Goal: Task Accomplishment & Management: Use online tool/utility

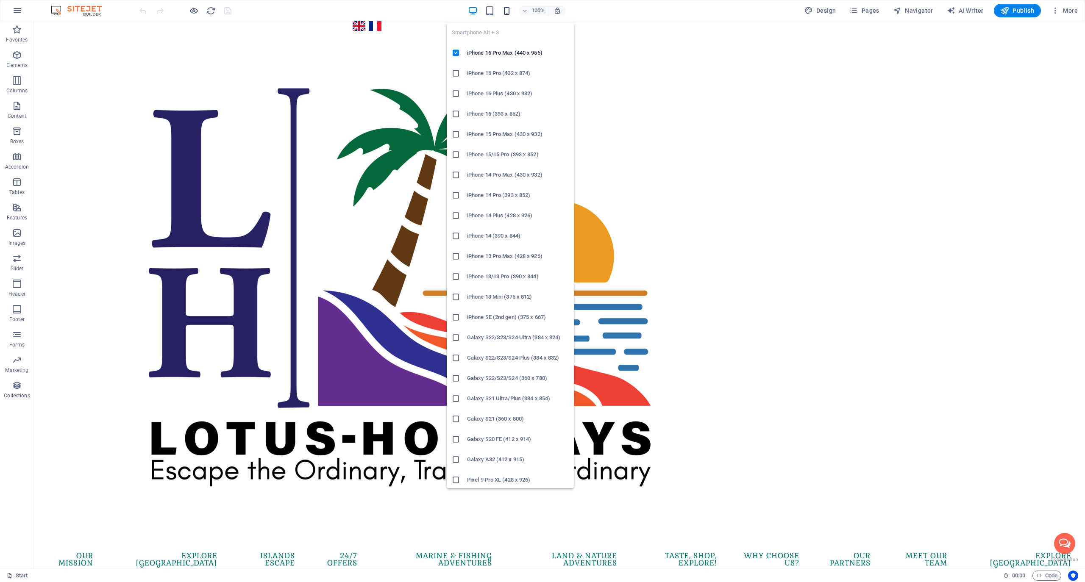
click at [507, 7] on icon "button" at bounding box center [507, 11] width 10 height 10
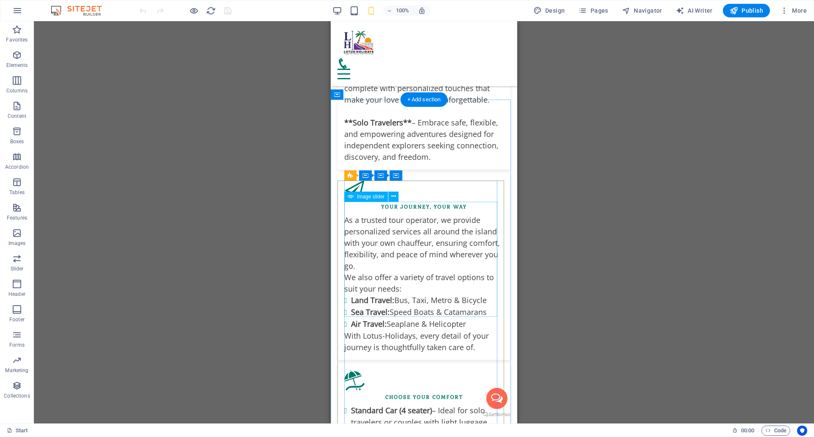
scroll to position [1824, 0]
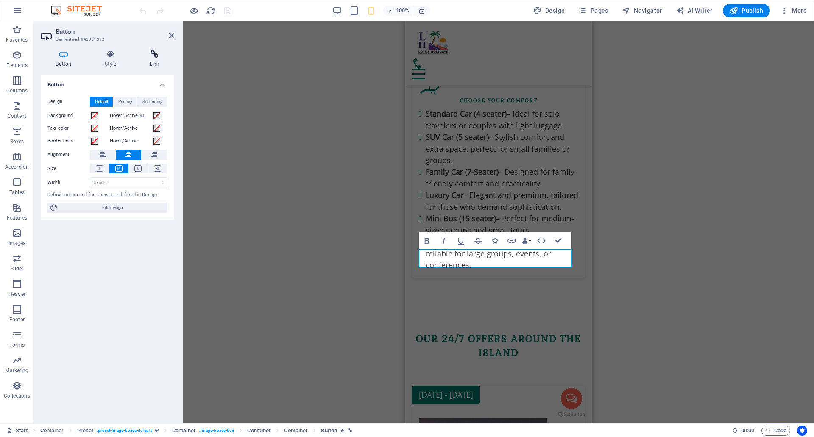
click at [153, 58] on h4 "Link" at bounding box center [154, 59] width 40 height 18
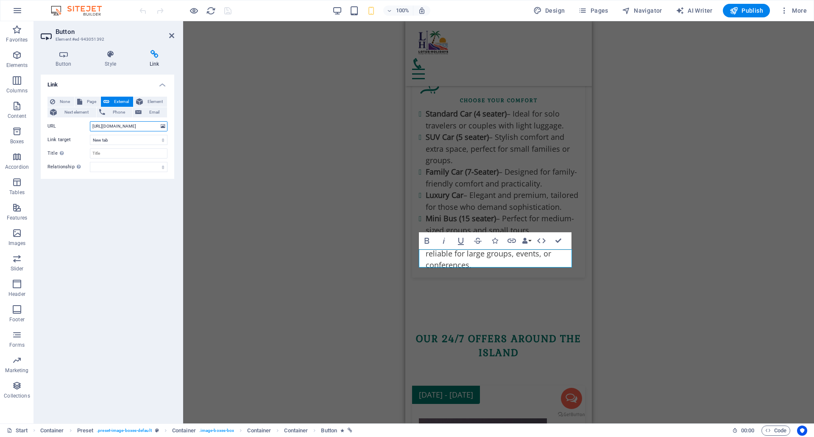
click at [123, 128] on input "https://wa.me/23052584616?text=Hello!%20I%20would%20like%20to%20book%20Airport%…" at bounding box center [129, 126] width 78 height 10
click at [124, 128] on input "https://wa.me/23052584616?text=Hello!%20I%20would%20like%20to%20book%20Airport%…" at bounding box center [129, 126] width 78 height 10
click at [121, 127] on input "https://wa.me/23052584616?text=Hello!%20I%20would%20like%20to%20book%20Airport%…" at bounding box center [129, 126] width 78 height 10
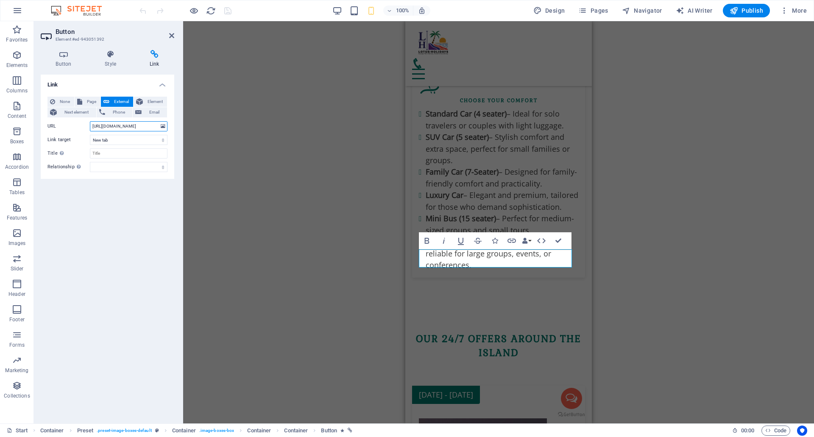
click at [121, 127] on input "https://wa.me/23052584616?text=Hello!%20I%20would%20like%20to%20book%20Airport%…" at bounding box center [129, 126] width 78 height 10
paste input "7595"
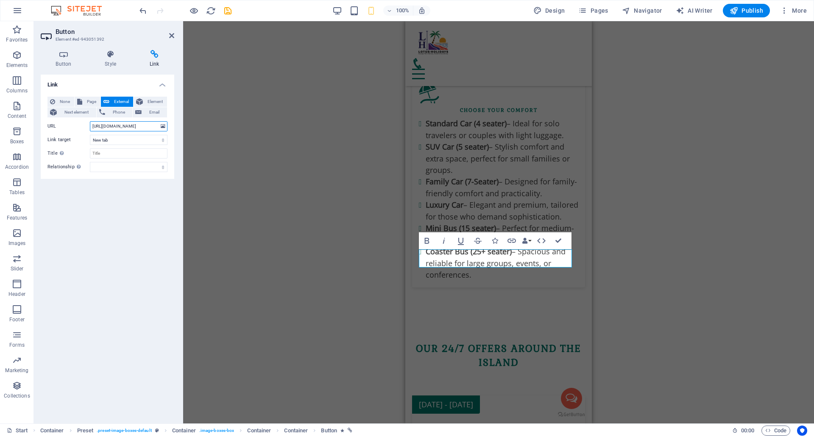
type input "https://wa.me/23052587595?text=Hello!%20I%20would%20like%20to%20book%20Airport%…"
click at [243, 136] on div "H1 Container Logo Menu Bar Banner Container Banner Counter Container Captcha Pr…" at bounding box center [498, 222] width 631 height 402
click at [226, 8] on icon "save" at bounding box center [228, 11] width 10 height 10
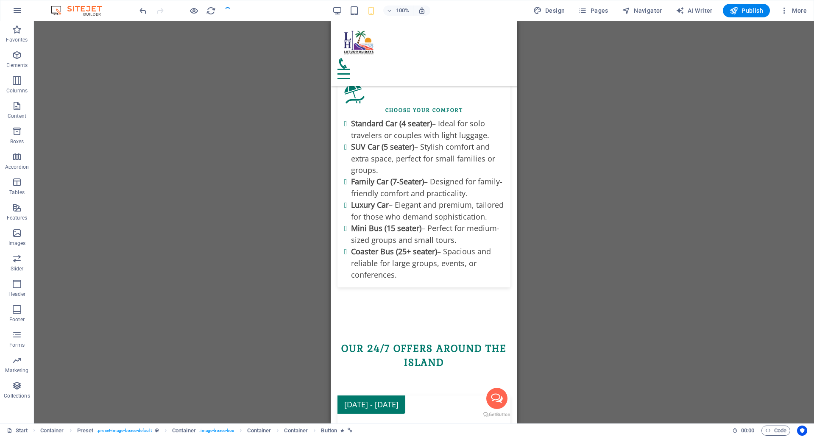
checkbox input "false"
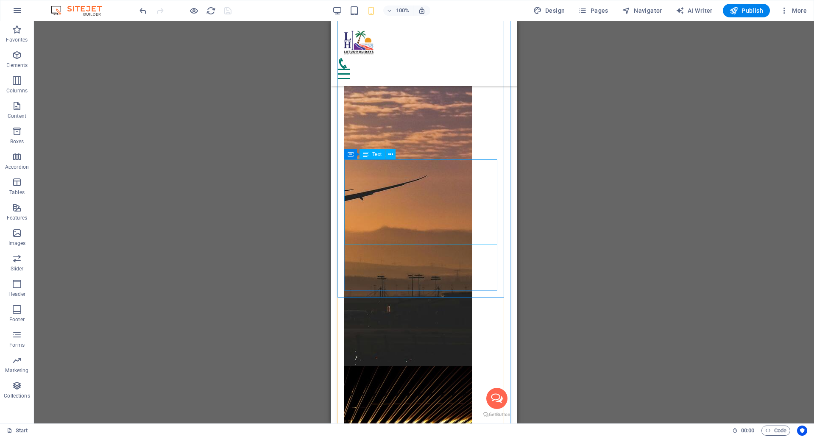
scroll to position [2290, 0]
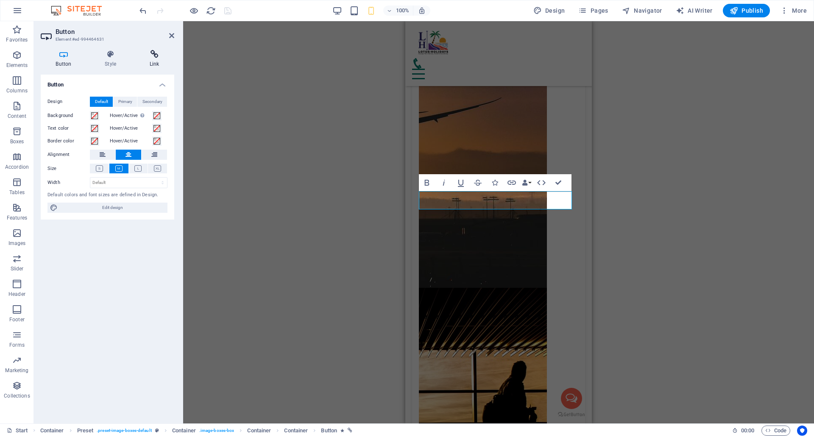
click at [156, 56] on icon at bounding box center [154, 54] width 40 height 8
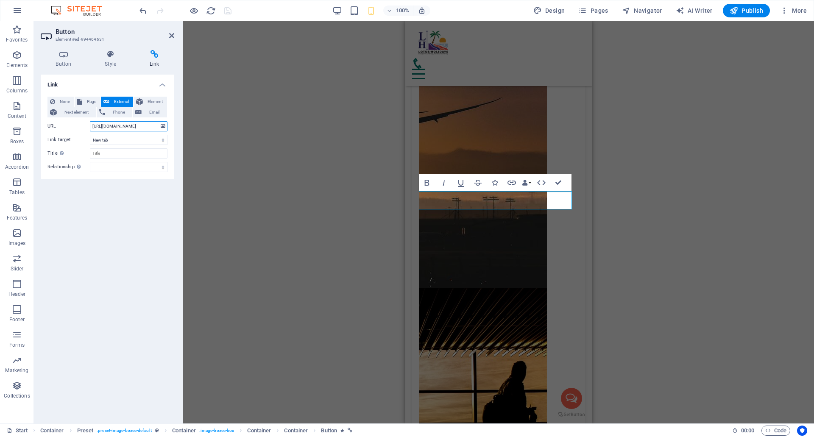
click at [124, 126] on input "https://wa.me/23052584616?text=Hello!%20I%20would%20like%20to%20book%20a%20Taxi…" at bounding box center [129, 126] width 78 height 10
click at [120, 127] on input "https://wa.me/23052584616?text=Hello!%20I%20would%20like%20to%20book%20a%20Taxi…" at bounding box center [129, 126] width 78 height 10
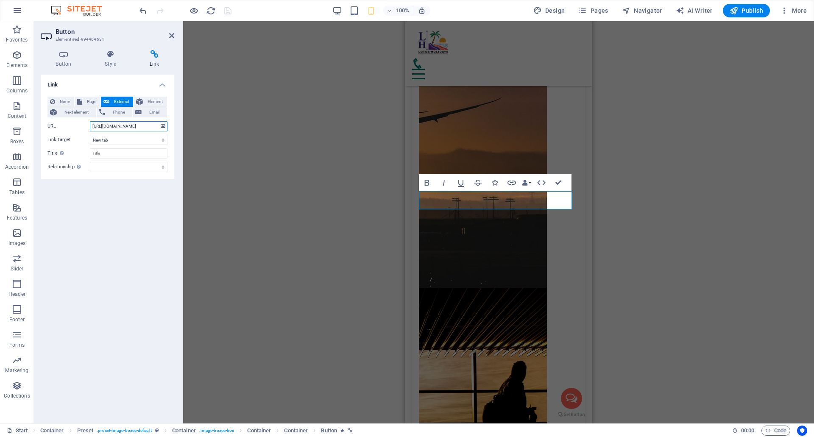
click at [120, 127] on input "https://wa.me/23052584616?text=Hello!%20I%20would%20like%20to%20book%20a%20Taxi…" at bounding box center [129, 126] width 78 height 10
paste input "7595?text=Hello!%20I%20would%20like%20to%20book%20a%20Instant"
type input "https://wa.me/23052587595?text=Hello!%20I%20would%20like%20to%20book%20a%20Inst…"
click at [224, 139] on div "H1 Container Logo Menu Bar Banner Container Banner Counter Container Captcha Pr…" at bounding box center [498, 222] width 631 height 402
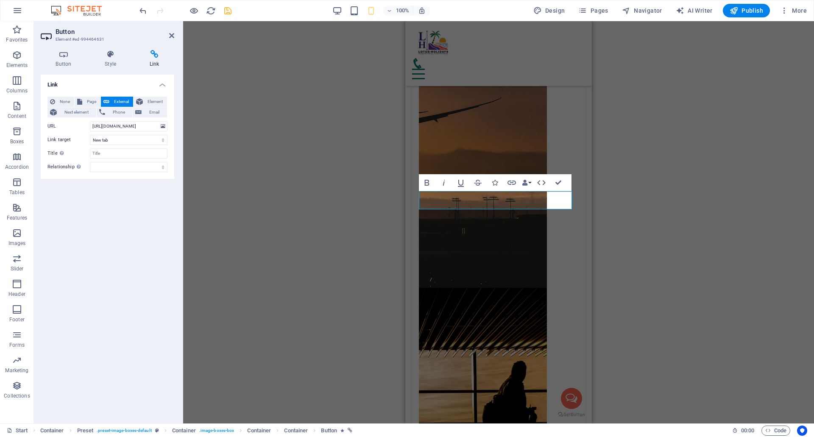
scroll to position [0, 0]
click at [226, 13] on icon "save" at bounding box center [228, 11] width 10 height 10
checkbox input "false"
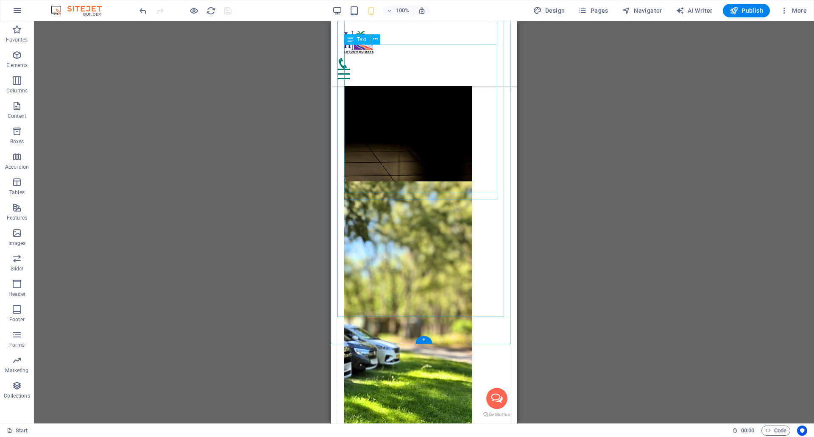
scroll to position [2756, 0]
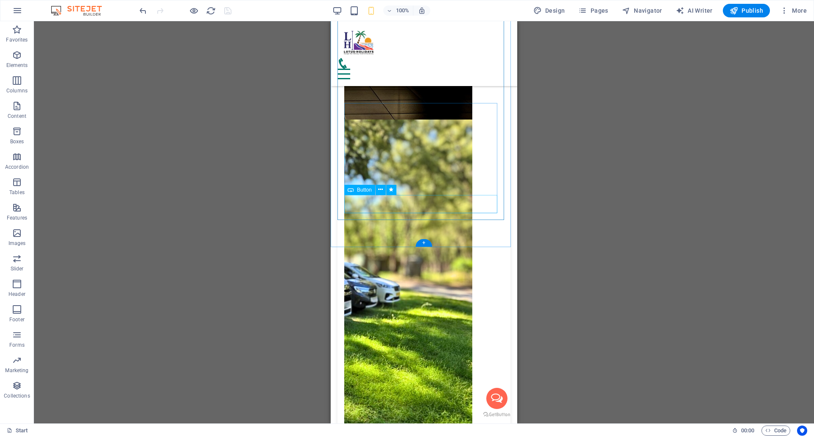
select select
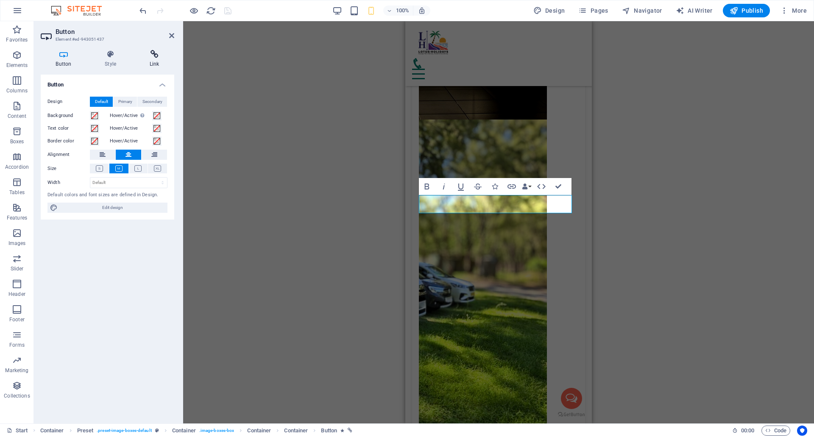
click at [155, 61] on h4 "Link" at bounding box center [154, 59] width 40 height 18
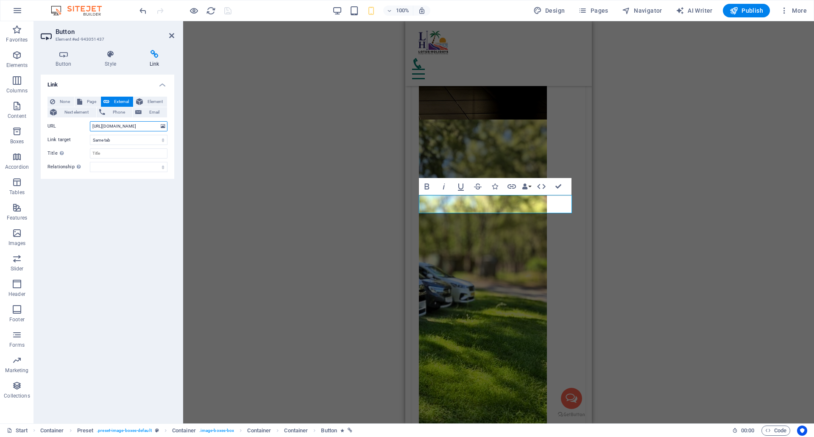
click at [128, 126] on input "https://wa.me/23052584616?text=Hello!%20I%20would%20like%20to%20Rent%20a%20Vehi…" at bounding box center [129, 126] width 78 height 10
click at [122, 129] on input "https://wa.me/23052584616?text=Hello!%20I%20would%20like%20to%20Rent%20a%20Vehi…" at bounding box center [129, 126] width 78 height 10
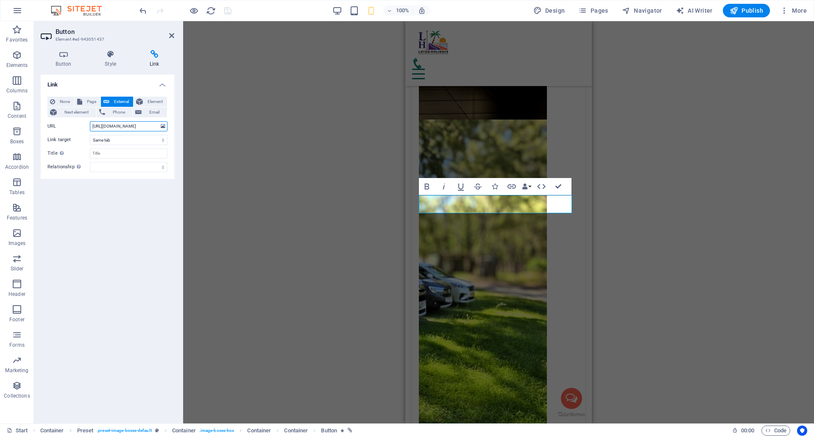
click at [122, 129] on input "https://wa.me/23052584616?text=Hello!%20I%20would%20like%20to%20Rent%20a%20Vehi…" at bounding box center [129, 126] width 78 height 10
paste input "7595"
type input "https://wa.me/23052587595?text=Hello!%20I%20would%20like%20to%20Rent%20a%20Vehi…"
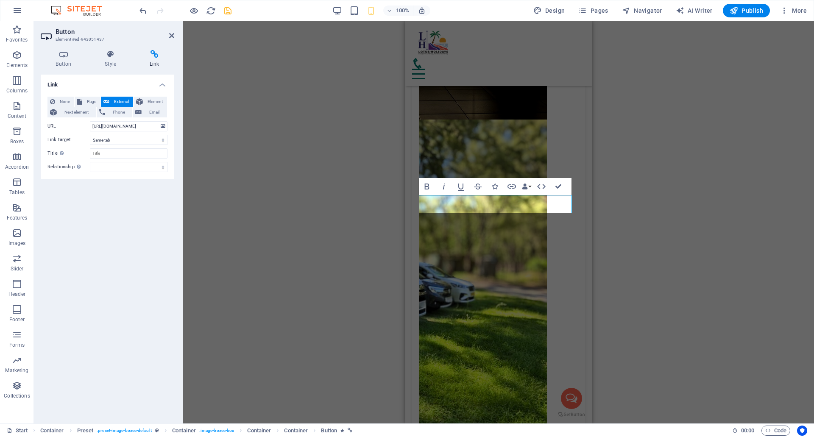
click at [277, 138] on div "H1 Container Logo Menu Bar Banner Container Banner Counter Container Captcha Pr…" at bounding box center [498, 222] width 631 height 402
click at [230, 11] on icon "save" at bounding box center [228, 11] width 10 height 10
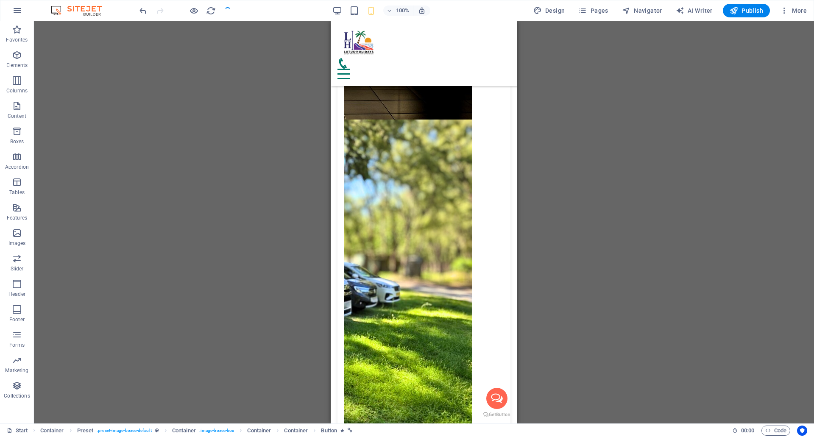
checkbox input "false"
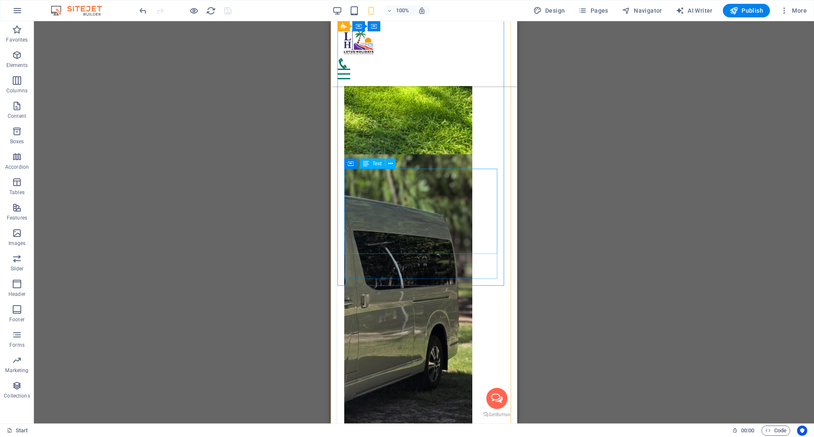
scroll to position [3011, 0]
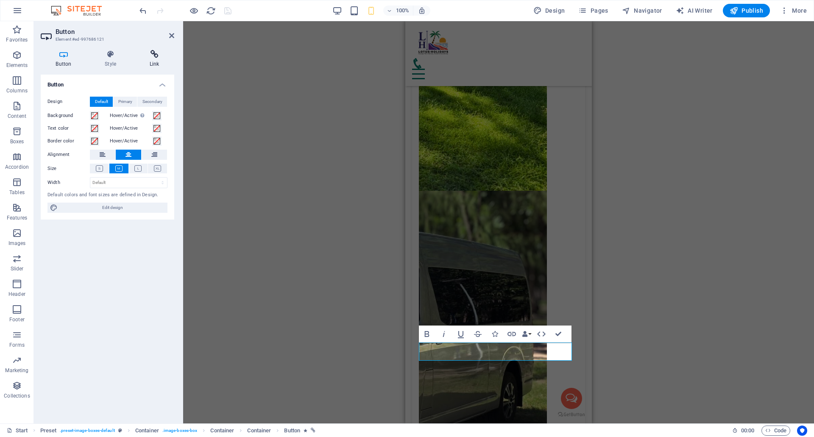
click at [153, 54] on icon at bounding box center [154, 54] width 40 height 8
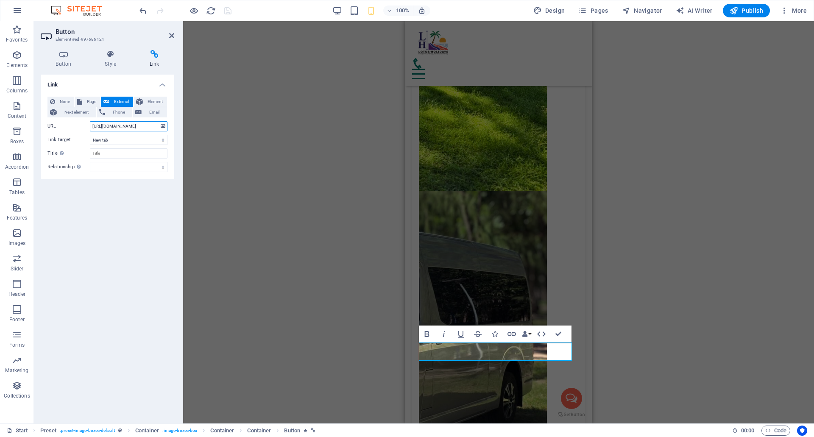
click at [130, 125] on input "https://wa.me/23052584616?text=Hello!%20I%20would%20like%20to%20book%20Restaura…" at bounding box center [129, 126] width 78 height 10
click at [131, 125] on input "https://wa.me/23052584616?text=Hello!%20I%20would%20like%20to%20book%20Restaura…" at bounding box center [129, 126] width 78 height 10
click at [120, 128] on input "https://wa.me/23052584616?text=Hello!%20I%20would%20like%20to%20book%20Restaura…" at bounding box center [129, 126] width 78 height 10
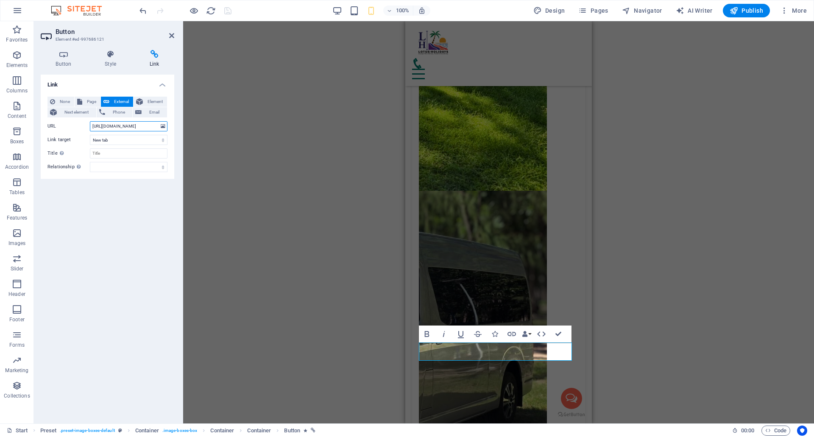
click at [120, 128] on input "https://wa.me/23052584616?text=Hello!%20I%20would%20like%20to%20book%20Restaura…" at bounding box center [129, 126] width 78 height 10
paste input "https://wa.me/23052587595?text=Hello!%20I%20would%20like%20to%20book%20Restaura…"
type input "https://wa.me/23052587595?text=Hello!%20I%20would%20like%20to%20book%20Restaura…"
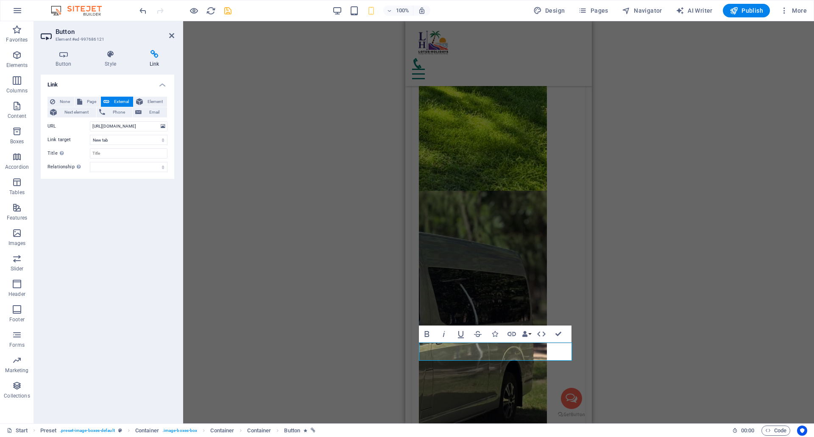
drag, startPoint x: 264, startPoint y: 111, endPoint x: 264, endPoint y: 103, distance: 8.5
click at [265, 111] on div "H1 Container Logo Menu Bar Banner Container Banner Counter Container Captcha Pr…" at bounding box center [498, 222] width 631 height 402
click at [227, 11] on icon "save" at bounding box center [228, 11] width 10 height 10
checkbox input "false"
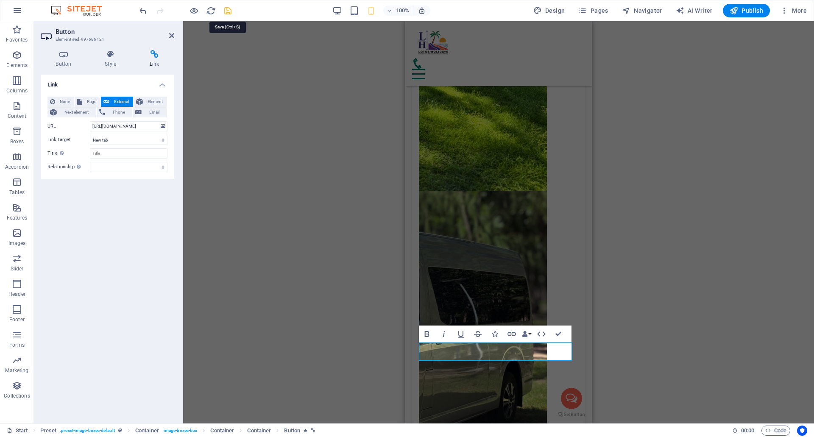
checkbox input "false"
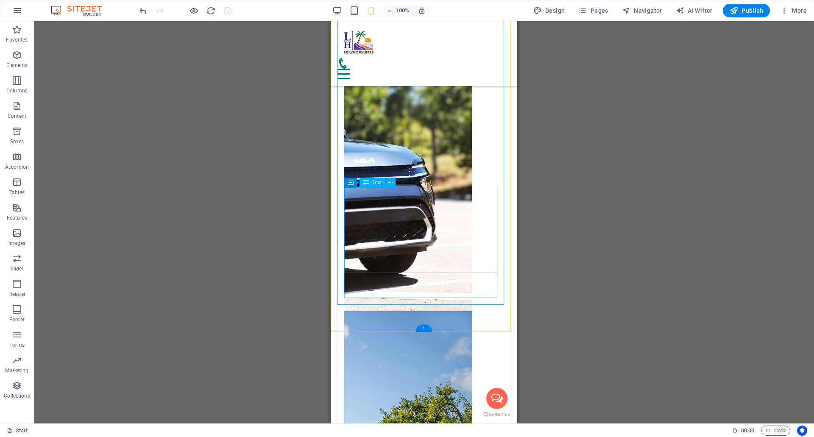
scroll to position [3477, 0]
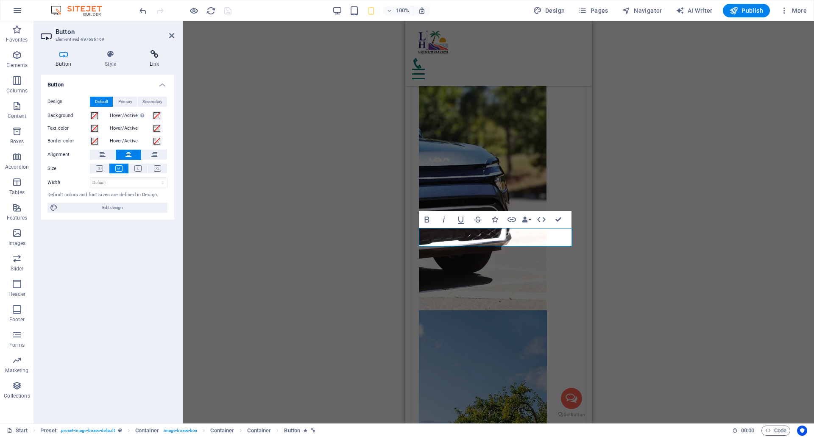
click at [153, 56] on icon at bounding box center [154, 54] width 40 height 8
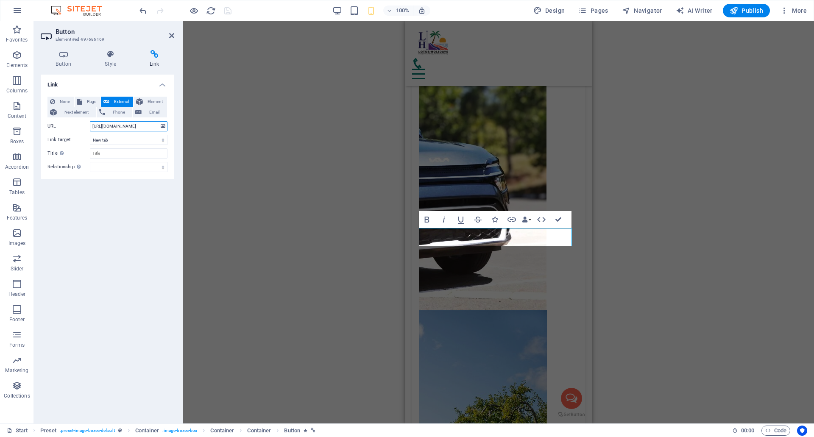
click at [140, 125] on input "https://wa.me/23052584616?text=Hello!%20I%20would%20like%20to%20book%20Nightlif…" at bounding box center [129, 126] width 78 height 10
click at [131, 128] on input "https://wa.me/23052584616?text=Hello!%20I%20would%20like%20to%20book%20Nightlif…" at bounding box center [129, 126] width 78 height 10
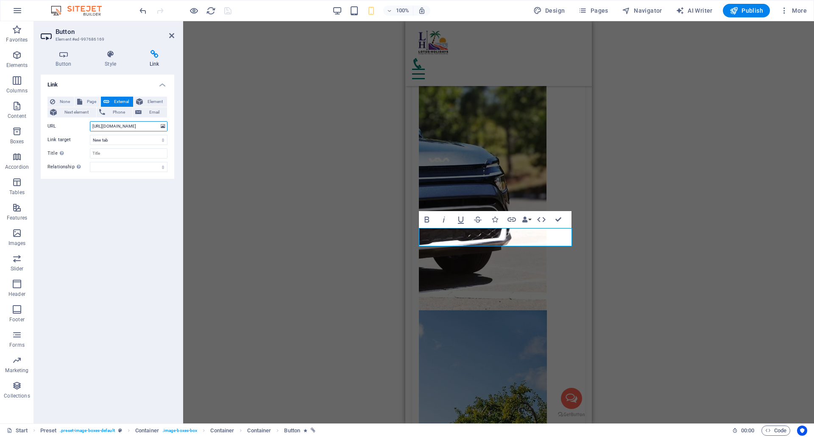
click at [131, 128] on input "https://wa.me/23052584616?text=Hello!%20I%20would%20like%20to%20book%20Nightlif…" at bounding box center [129, 126] width 78 height 10
paste input "https://wa.me/23052587595?text=Hello!%20I%20would%20like%20to%20book%20Nightlif…"
type input "https://wa.me/23052587595?text=Hello!%20I%20would%20like%20to%20book%20Nightlif…"
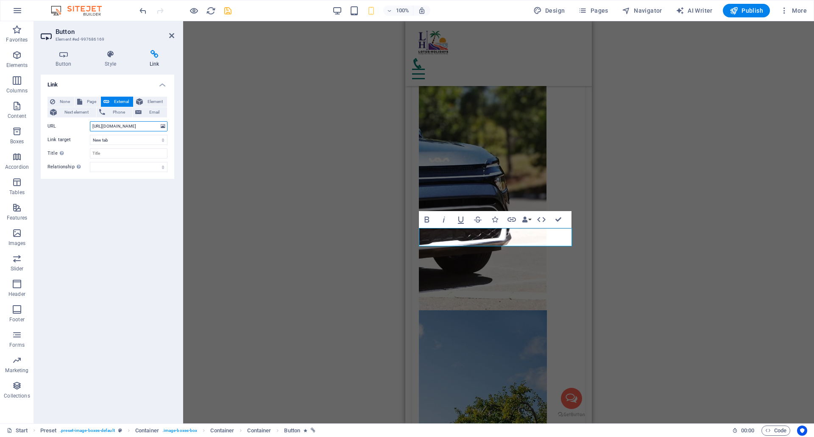
scroll to position [0, 152]
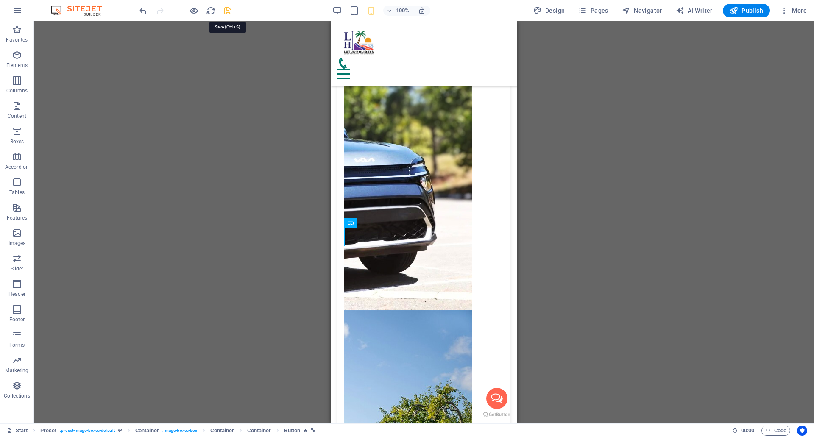
click at [230, 11] on icon "save" at bounding box center [228, 11] width 10 height 10
checkbox input "false"
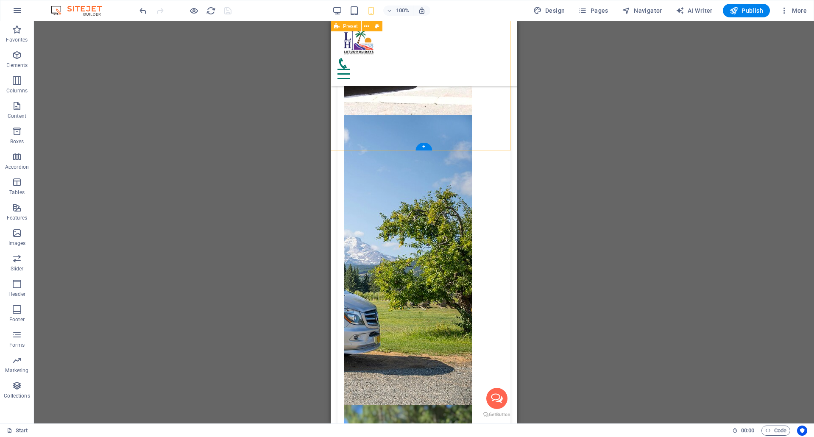
scroll to position [3773, 0]
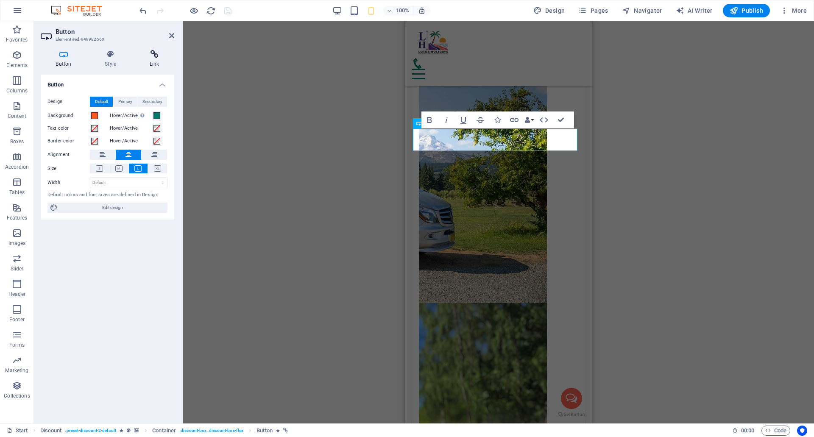
click at [158, 56] on icon at bounding box center [154, 54] width 40 height 8
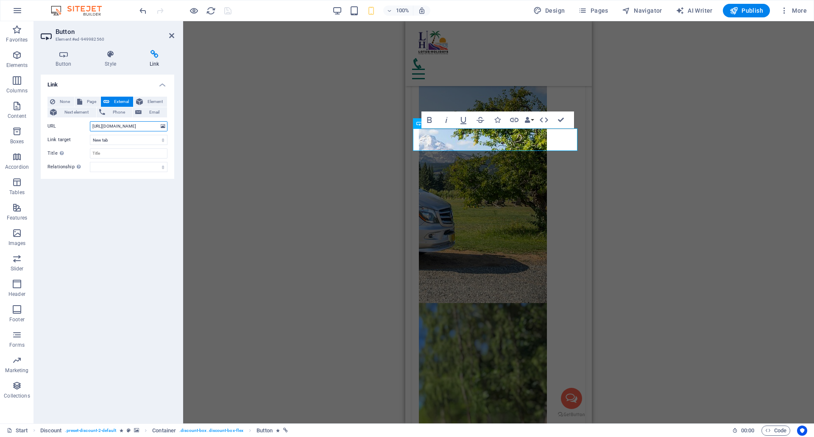
click at [116, 126] on input "https://wa.me/23052584616?text=Hello!%20I'm%20interested%20in%20your%20TravelSe…" at bounding box center [129, 126] width 78 height 10
click at [134, 130] on input "https://wa.me/23052584616?text=Hello!%20I'm%20interested%20in%20your%20TravelSe…" at bounding box center [129, 126] width 78 height 10
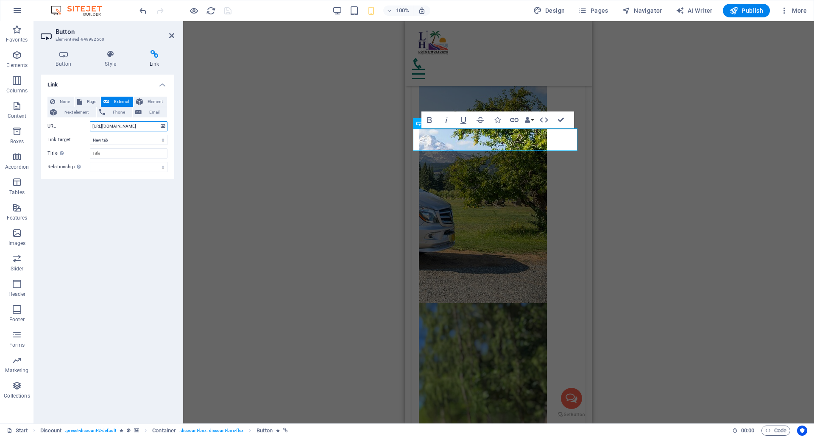
click at [134, 130] on input "https://wa.me/23052584616?text=Hello!%20I'm%20interested%20in%20your%20TravelSe…" at bounding box center [129, 126] width 78 height 10
click at [135, 129] on input "https://wa.me/23052584616?text=Hello!%20I'm%20interested%20in%20your%20TravelSe…" at bounding box center [129, 126] width 78 height 10
paste input "https://wa.me/23052587595?text=Hello!%20I'm%20interested%20in%20your%20TravelSe…"
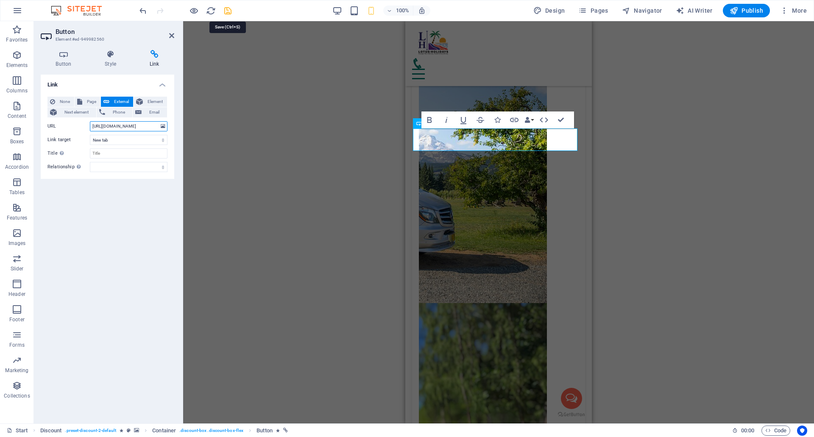
type input "https://wa.me/23052587595?text=Hello!%20I'm%20interested%20in%20your%20TravelSe…"
click at [228, 10] on icon "save" at bounding box center [228, 11] width 10 height 10
checkbox input "false"
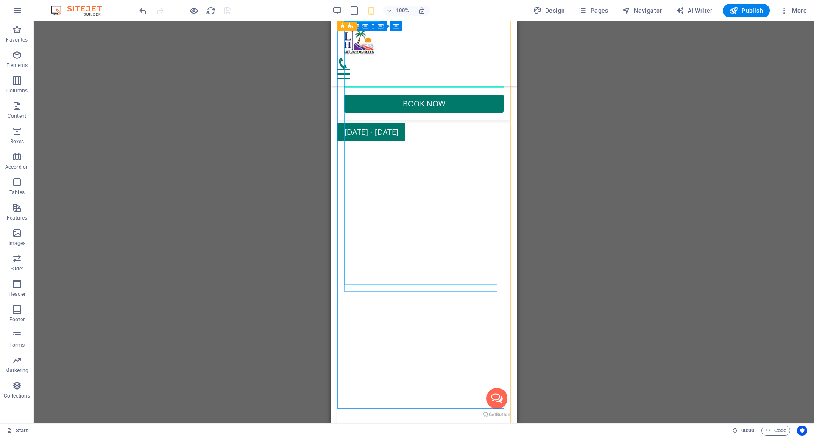
scroll to position [5299, 0]
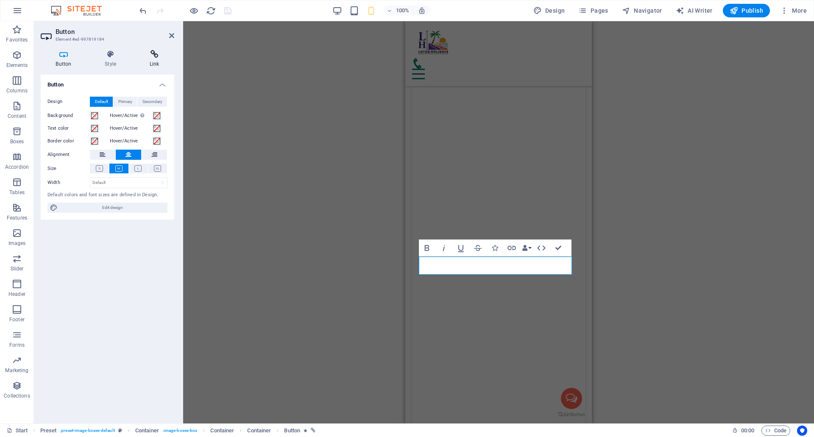
click at [155, 58] on icon at bounding box center [154, 54] width 40 height 8
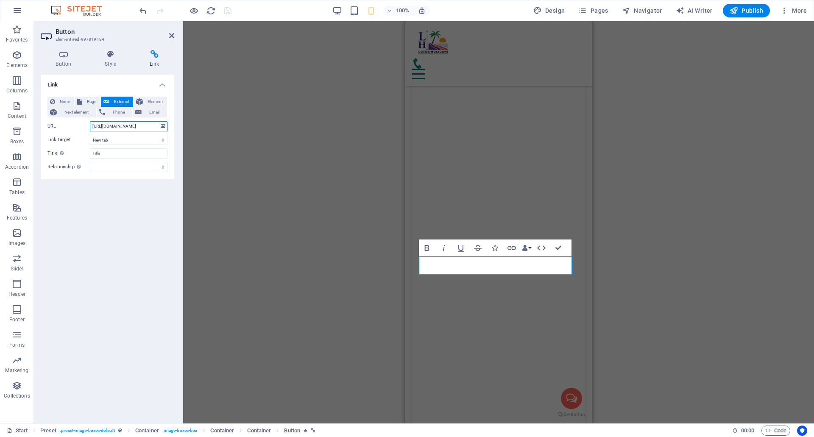
click at [129, 127] on input "https://wa.me/23052584616?text=Hello!%20I%20would%20like%20to%20book%20Mauritiu…" at bounding box center [129, 126] width 78 height 10
click at [130, 125] on input "https://wa.me/23052584616?text=Hello!%20I%20would%20like%20to%20book%20Mauritiu…" at bounding box center [129, 126] width 78 height 10
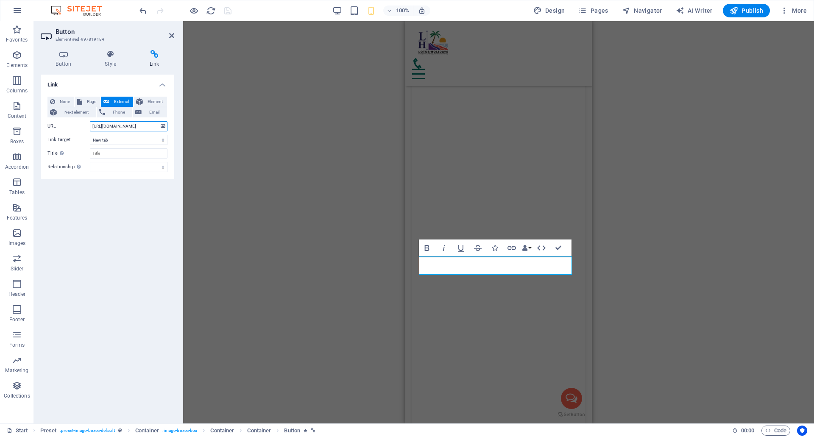
click at [130, 125] on input "https://wa.me/23052584616?text=Hello!%20I%20would%20like%20to%20book%20Mauritiu…" at bounding box center [129, 126] width 78 height 10
paste input "https://wa.me/23052587595?text=Hello!%20I%20would%20like%20to%20book%20Mauritiu…"
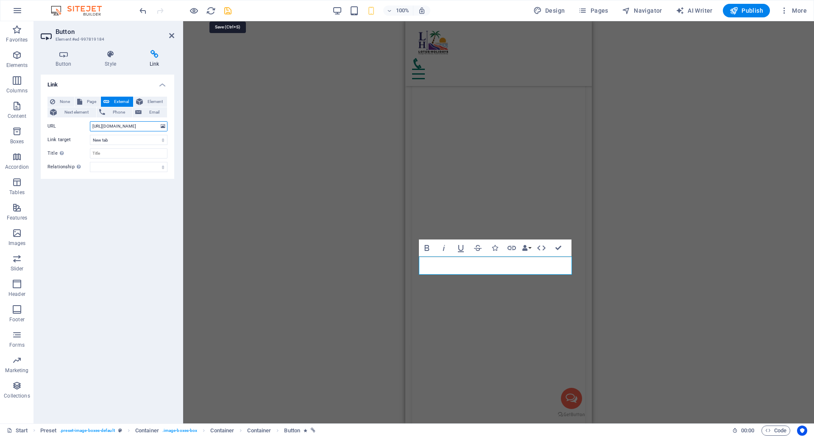
type input "https://wa.me/23052587595?text=Hello!%20I%20would%20like%20to%20book%20Mauritiu…"
click at [227, 8] on icon "save" at bounding box center [228, 11] width 10 height 10
checkbox input "false"
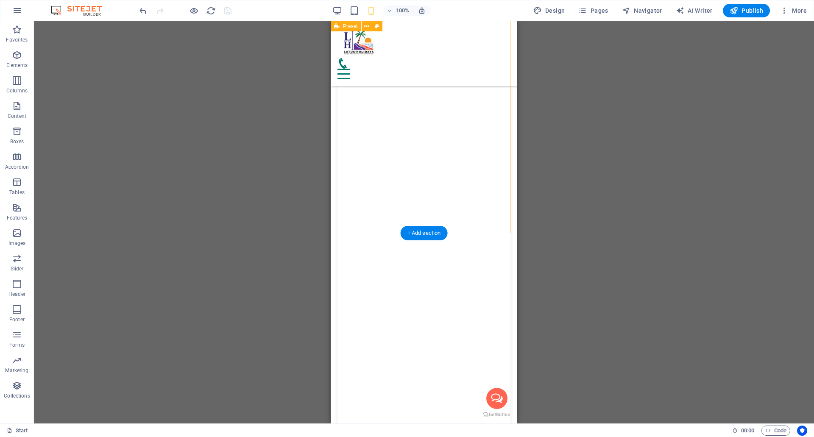
scroll to position [5935, 0]
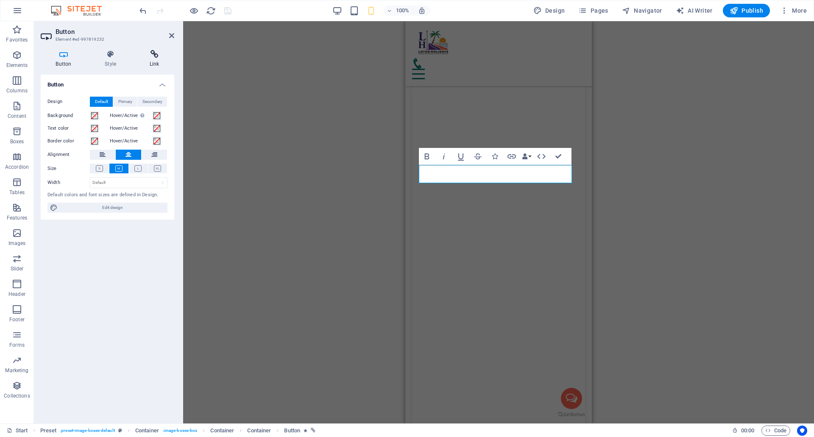
click at [156, 56] on icon at bounding box center [154, 54] width 40 height 8
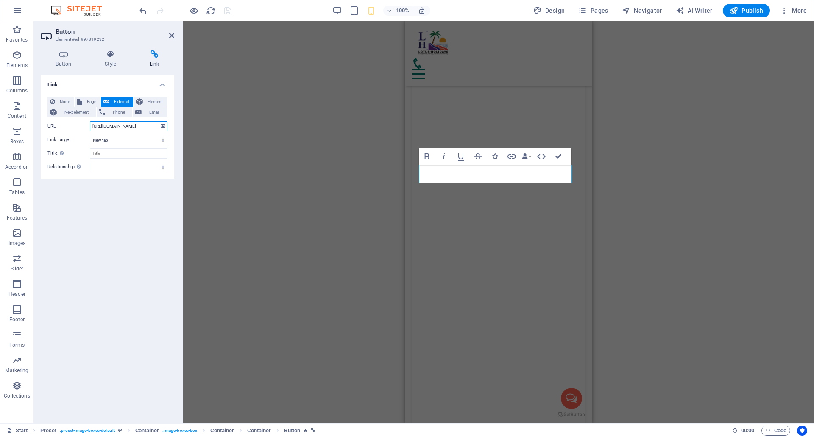
click at [124, 125] on input "https://wa.me/23052584616?text=Hello!%20I%20would%20like%20to%20book%20Mauritiu…" at bounding box center [129, 126] width 78 height 10
click at [114, 127] on input "https://wa.me/23052584616?text=Hello!%20I%20would%20like%20to%20book%20Mauritiu…" at bounding box center [129, 126] width 78 height 10
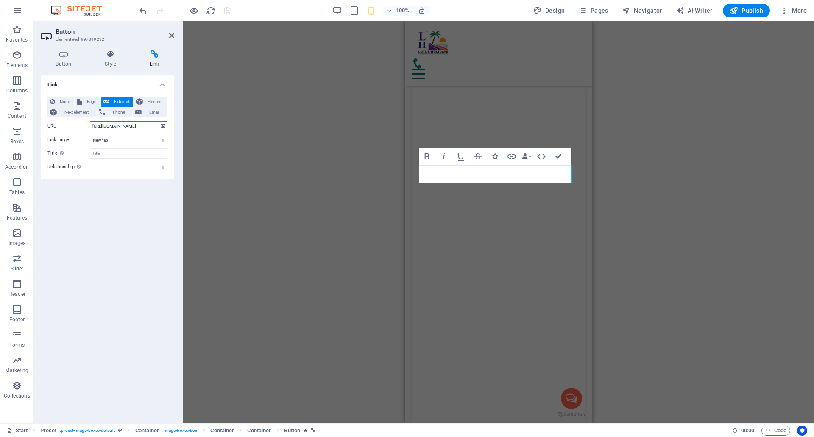
click at [114, 127] on input "https://wa.me/23052584616?text=Hello!%20I%20would%20like%20to%20book%20Mauritiu…" at bounding box center [129, 126] width 78 height 10
paste input "https://wa.me/23052587595?text=Hello!%20I%20would%20like%20to%20book%20Mauritiu…"
type input "https://wa.me/23052587595?text=Hello!%20I%20would%20like%20to%20book%20Mauritiu…"
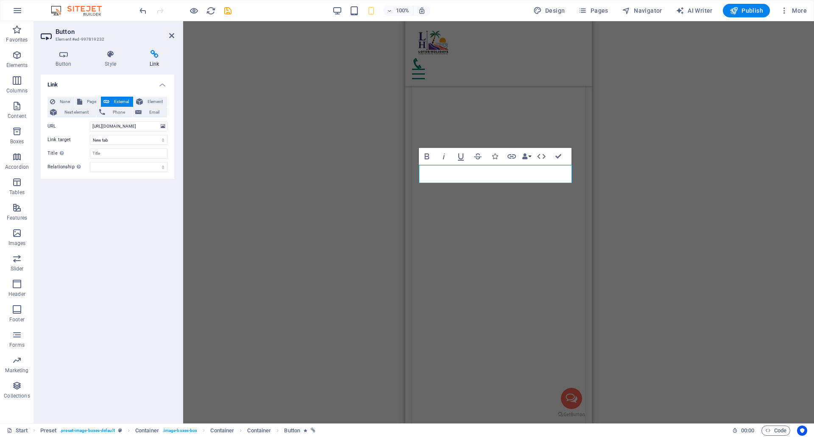
drag, startPoint x: 231, startPoint y: 39, endPoint x: 231, endPoint y: 30, distance: 9.3
click at [231, 39] on div "H1 Container Menu Bar Logo Menu Bar Banner Container Banner Counter Container C…" at bounding box center [498, 222] width 631 height 402
click at [228, 14] on icon "save" at bounding box center [228, 11] width 10 height 10
checkbox input "false"
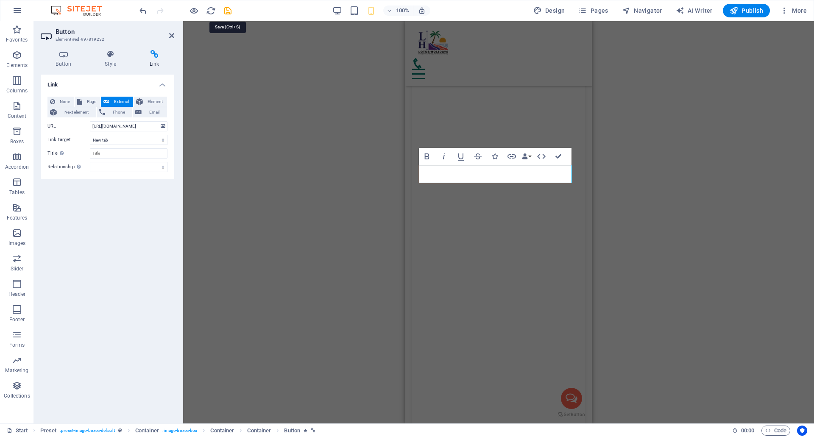
checkbox input "false"
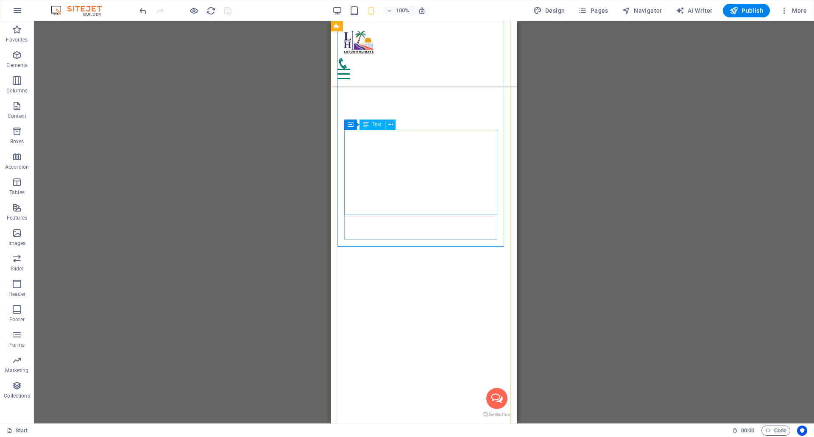
scroll to position [6359, 0]
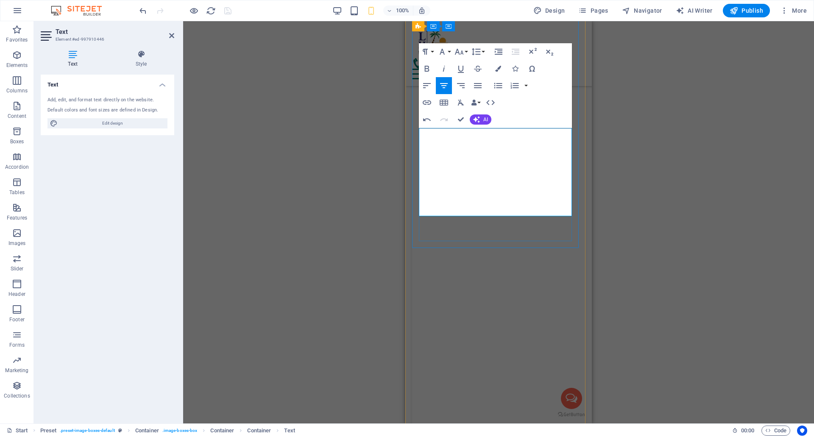
drag, startPoint x: 535, startPoint y: 159, endPoint x: 466, endPoint y: 161, distance: 69.5
drag, startPoint x: 495, startPoint y: 181, endPoint x: 458, endPoint y: 183, distance: 37.8
drag, startPoint x: 475, startPoint y: 197, endPoint x: 462, endPoint y: 197, distance: 13.6
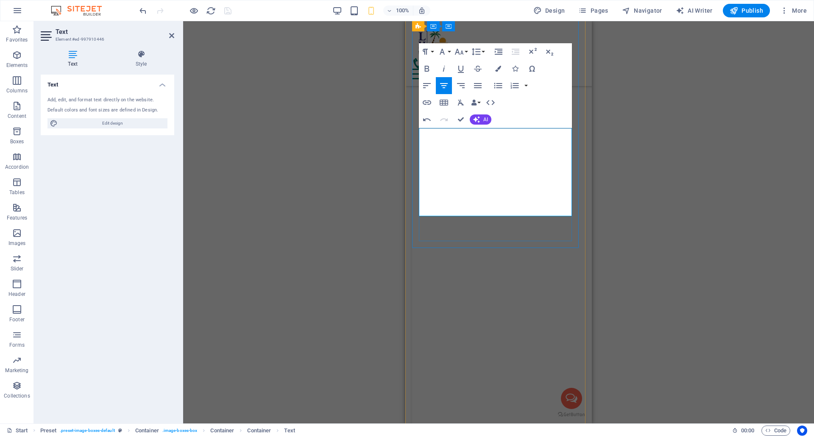
drag, startPoint x: 527, startPoint y: 158, endPoint x: 464, endPoint y: 160, distance: 62.7
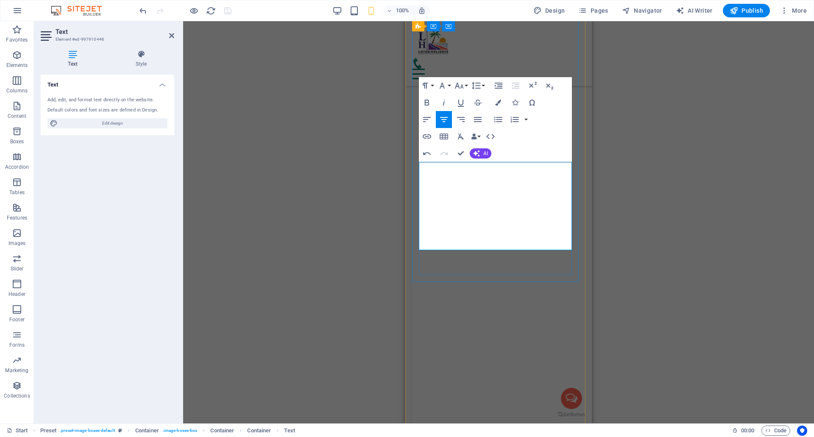
scroll to position [6274, 0]
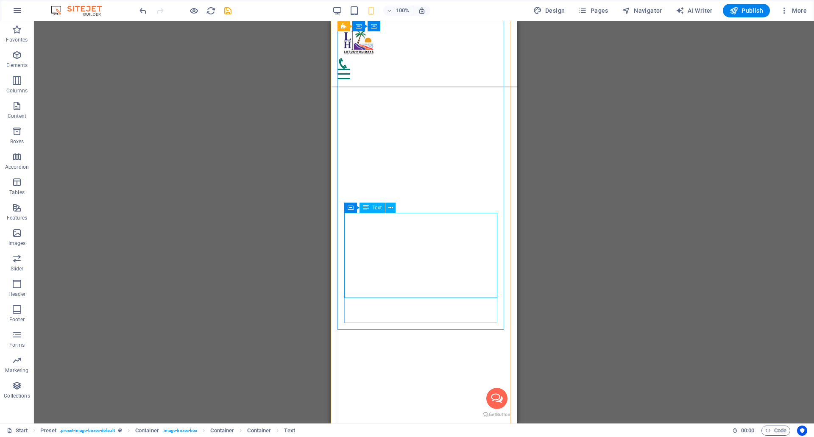
drag, startPoint x: 411, startPoint y: 243, endPoint x: 337, endPoint y: 243, distance: 74.2
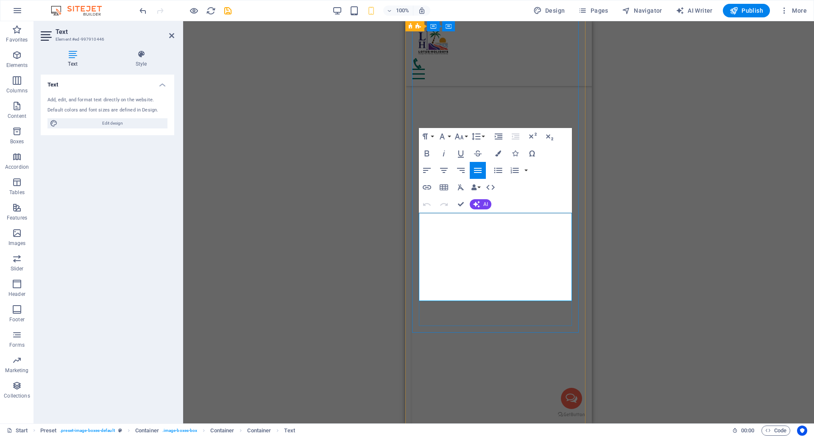
drag, startPoint x: 532, startPoint y: 245, endPoint x: 461, endPoint y: 239, distance: 71.0
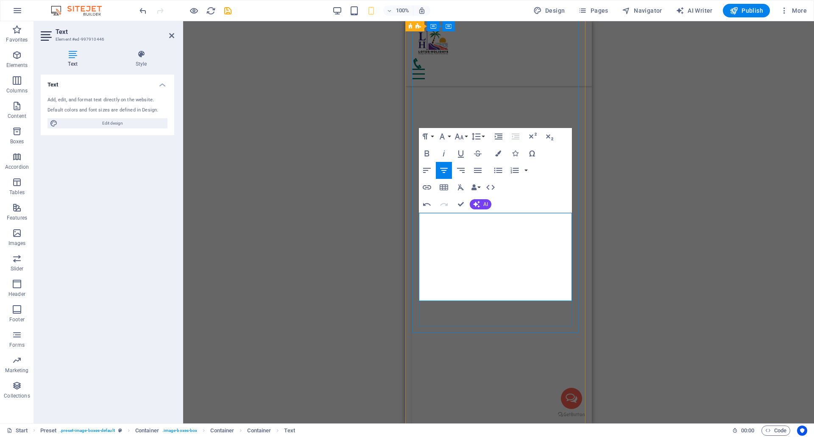
drag, startPoint x: 551, startPoint y: 257, endPoint x: 438, endPoint y: 257, distance: 112.7
drag, startPoint x: 548, startPoint y: 256, endPoint x: 490, endPoint y: 253, distance: 57.7
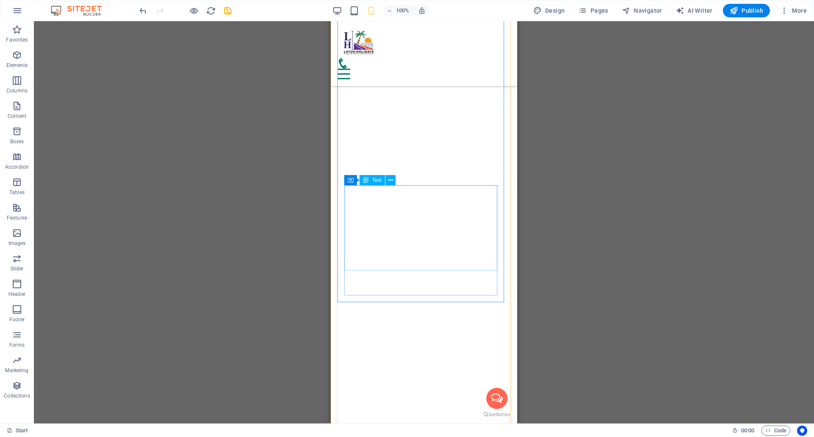
scroll to position [6359, 0]
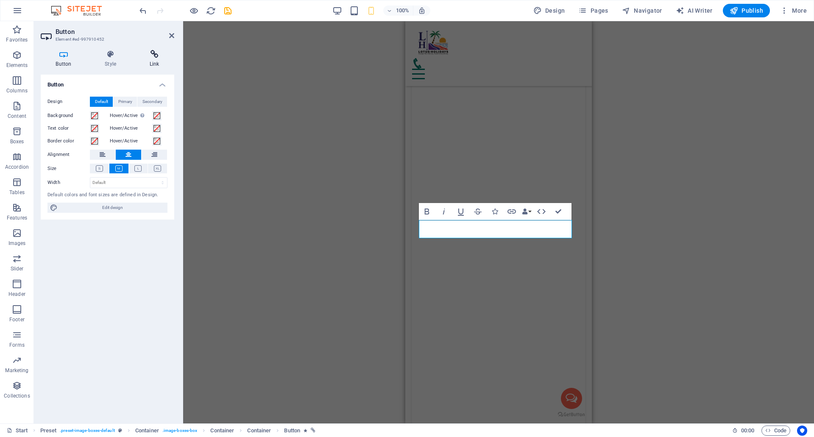
click at [156, 62] on h4 "Link" at bounding box center [154, 59] width 40 height 18
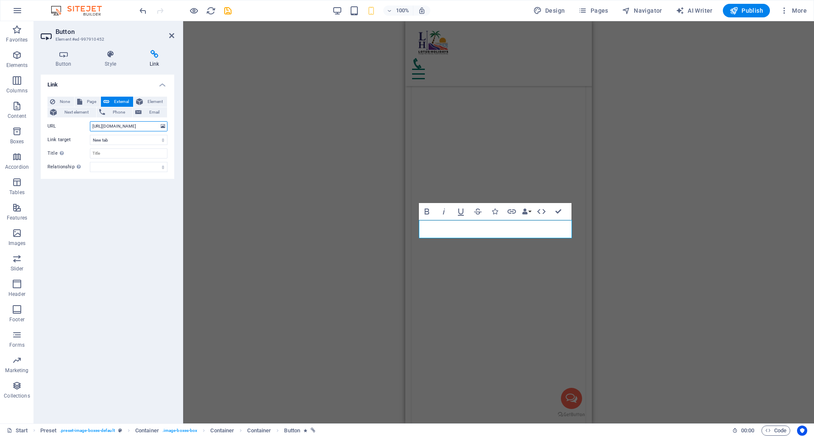
click at [117, 127] on input "https://wa.me/23052584616?text=Hello!%20I%20would%20like%20to%20book%20Mauritiu…" at bounding box center [129, 126] width 78 height 10
click at [130, 128] on input "https://wa.me/23052584616?text=Hello!%20I%20would%20like%20to%20book%20Mauritiu…" at bounding box center [129, 126] width 78 height 10
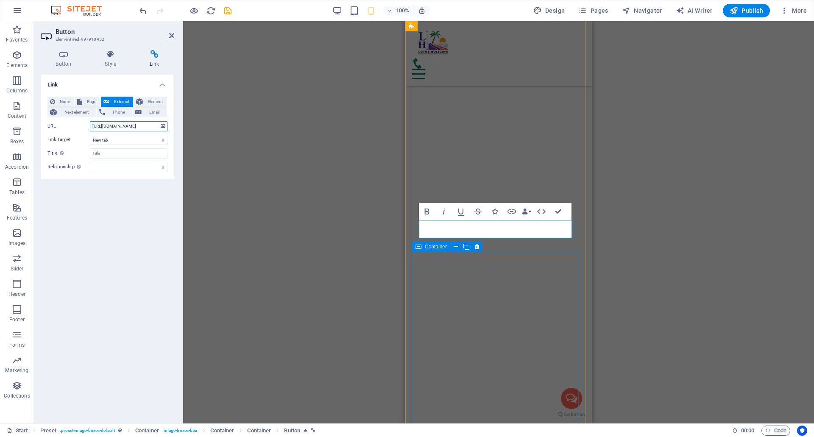
click at [130, 128] on input "https://wa.me/23052584616?text=Hello!%20I%20would%20like%20to%20book%20Mauritiu…" at bounding box center [129, 126] width 78 height 10
paste input "https://wa.me/23052587595?text=Hello!%20I%20would%20like%20to%20book%20Helicopt…"
type input "https://wa.me/23052587595?text=Hello!%20I%20would%20like%20to%20book%20Helicopt…"
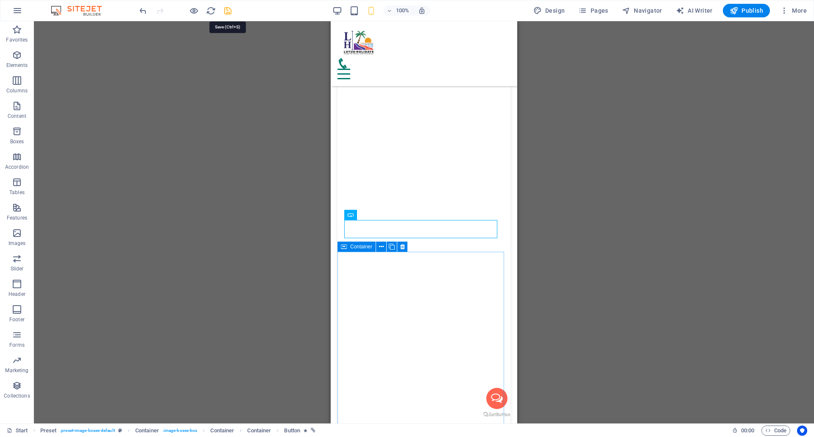
click at [228, 12] on icon "save" at bounding box center [228, 11] width 10 height 10
checkbox input "false"
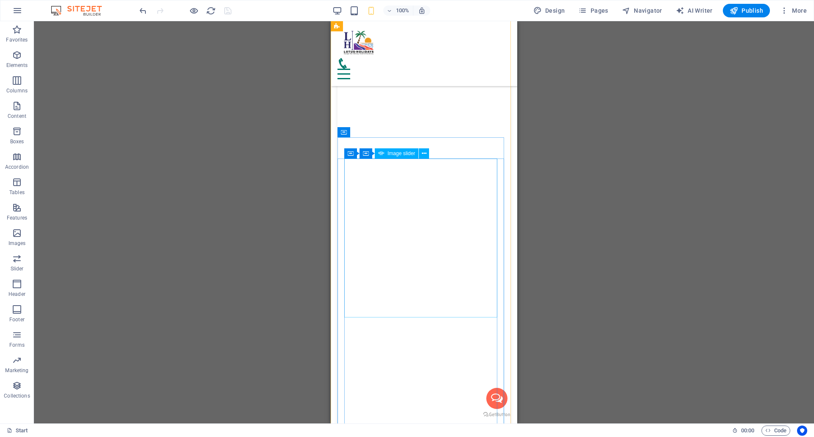
scroll to position [6359, 0]
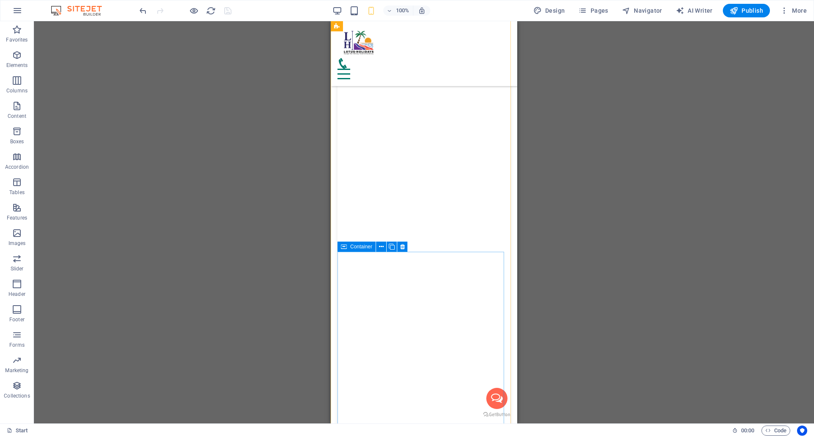
click at [345, 245] on icon at bounding box center [344, 247] width 6 height 10
click at [384, 245] on button at bounding box center [381, 247] width 10 height 10
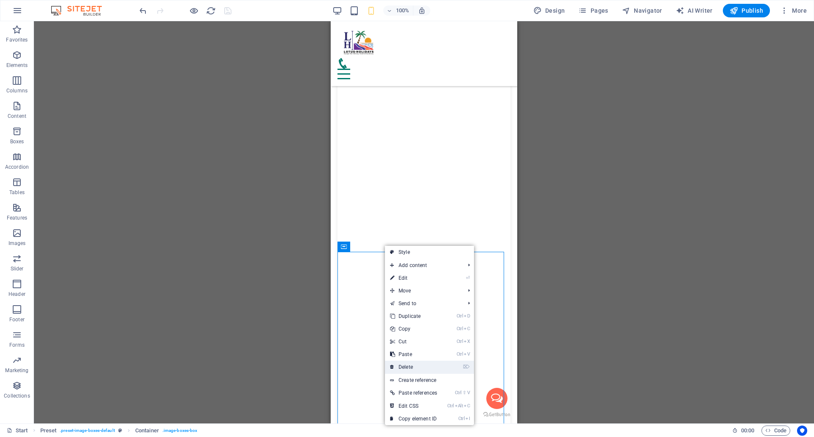
click at [402, 367] on link "⌦ Delete" at bounding box center [413, 367] width 57 height 13
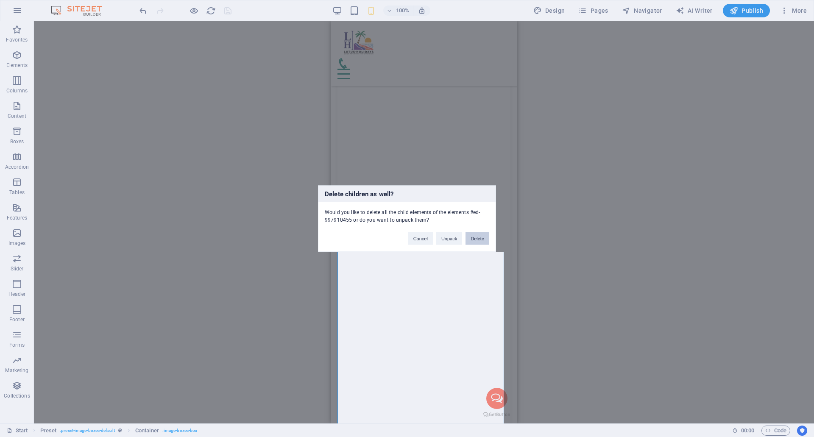
click at [476, 239] on button "Delete" at bounding box center [477, 238] width 24 height 13
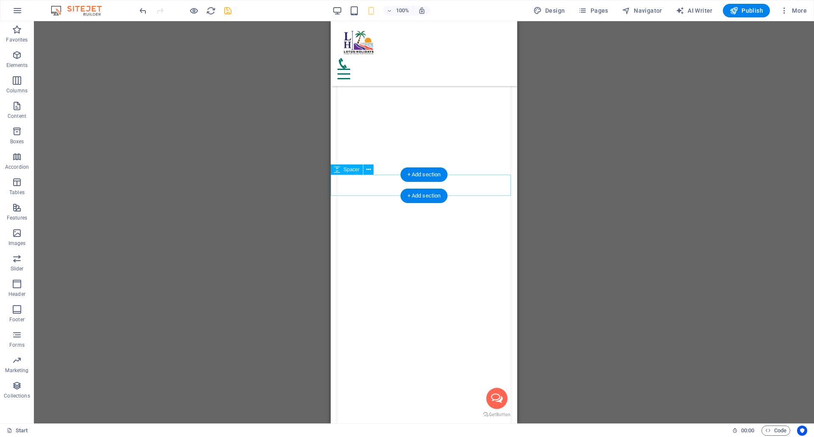
scroll to position [5935, 0]
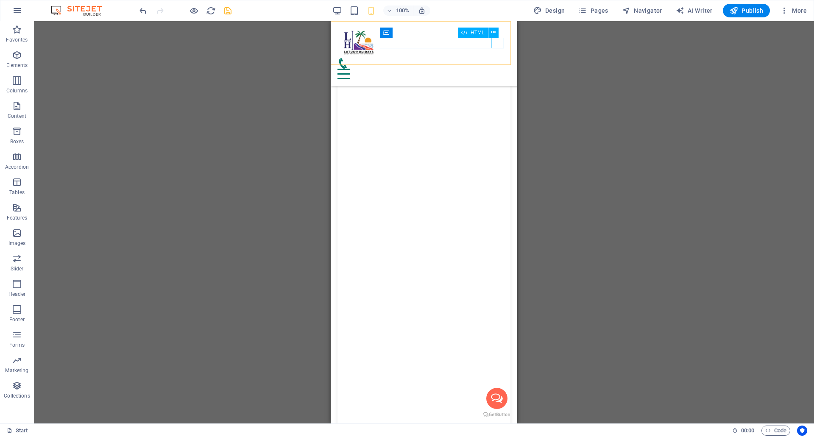
click at [502, 69] on div "Menu" at bounding box center [423, 74] width 173 height 11
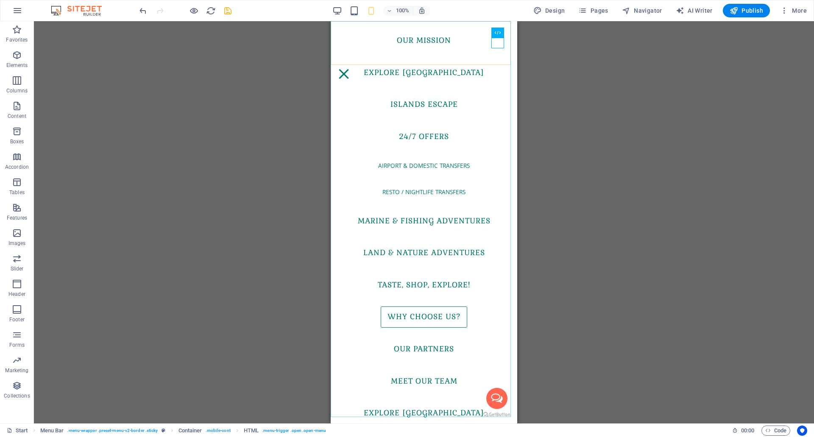
click at [419, 43] on nav "Our Mission Explore Mauritius Islands escape 24/7 offers Airport & Domestic tra…" at bounding box center [424, 222] width 186 height 402
select select "2"
select select
select select "3"
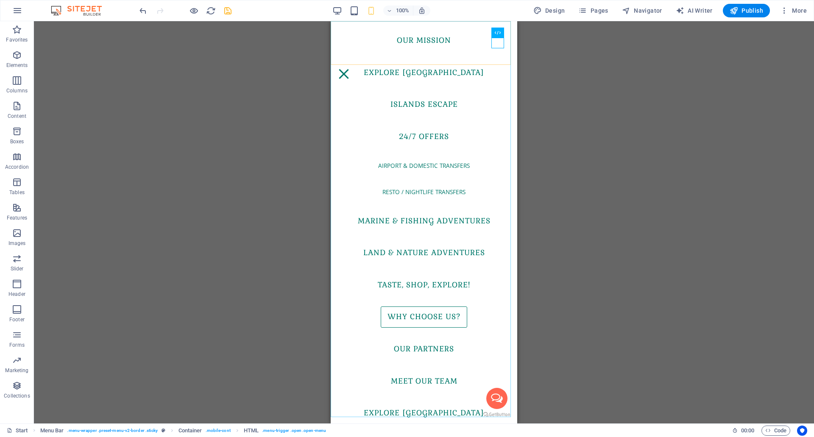
select select
select select "4"
select select
select select "5"
select select
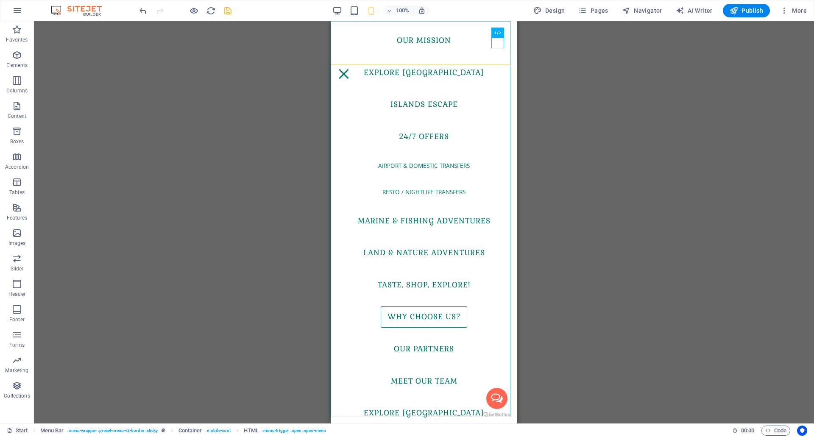
select select "6"
select select
select select "1"
select select
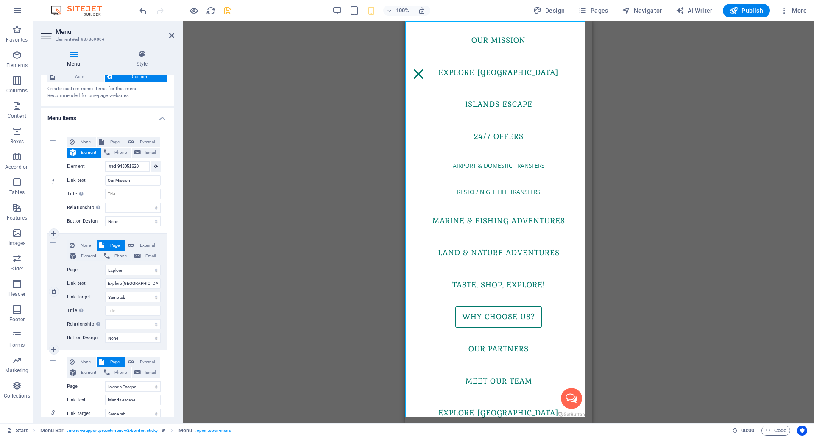
scroll to position [42, 0]
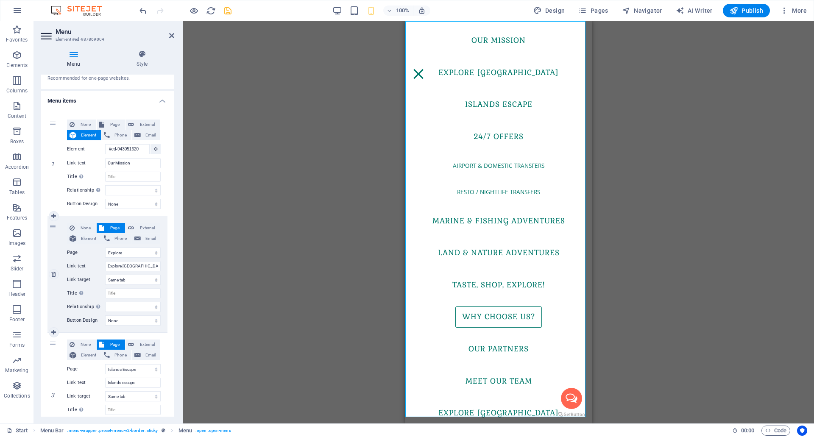
click at [54, 225] on div "2" at bounding box center [53, 274] width 13 height 116
click at [55, 333] on icon at bounding box center [53, 333] width 5 height 6
select select
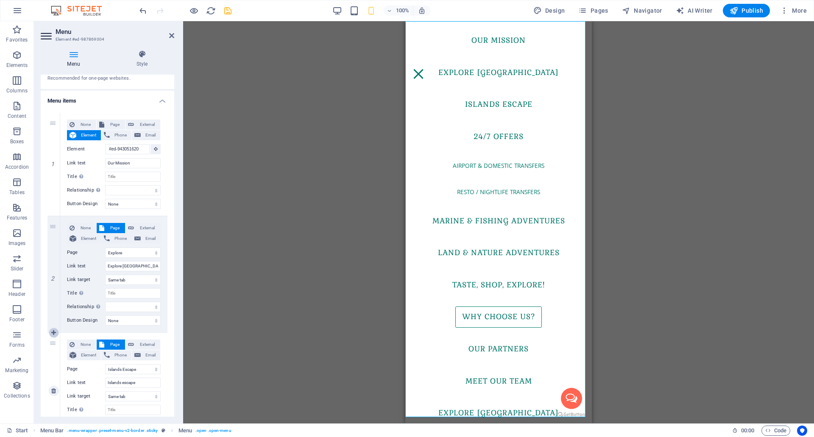
select select "3"
type input "Islands escape"
select select
type input "#ed-943051347"
type input "24/7 offers"
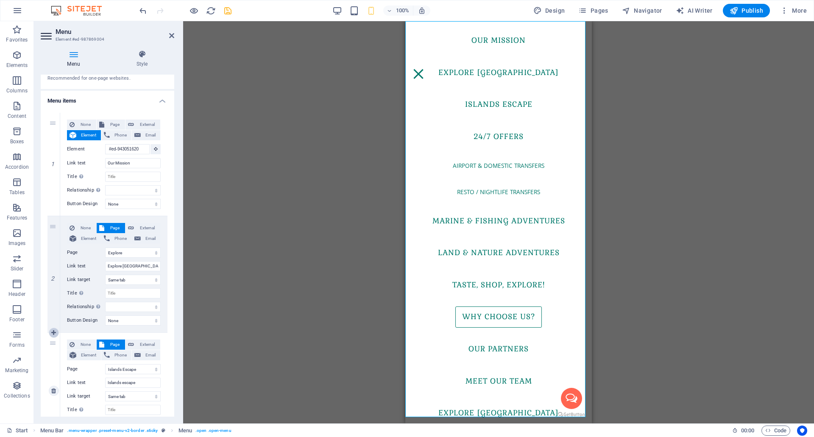
select select
select select "4"
type input "Marine & Fishing Adventures"
select select
select select "5"
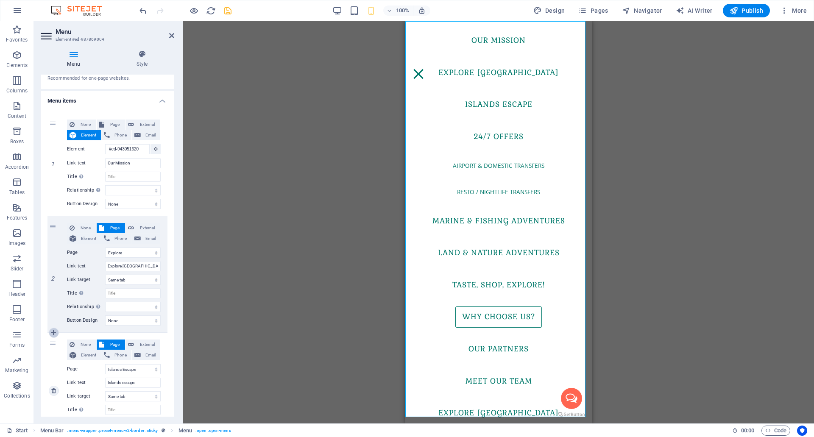
type input "Land & Nature Adventures"
select select
select select "6"
type input "Taste, Shop, Explore!"
select select
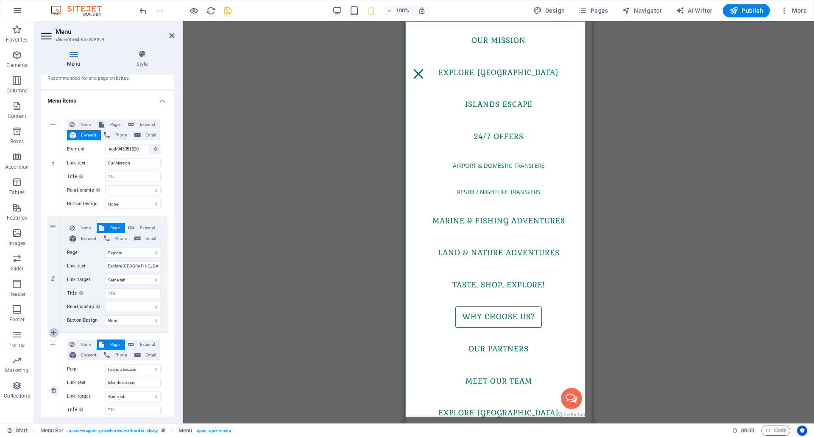
type input "#ed-943051527"
type input "Why Choose us?"
select select
type input "#ed-943051578"
type input "Our Partners"
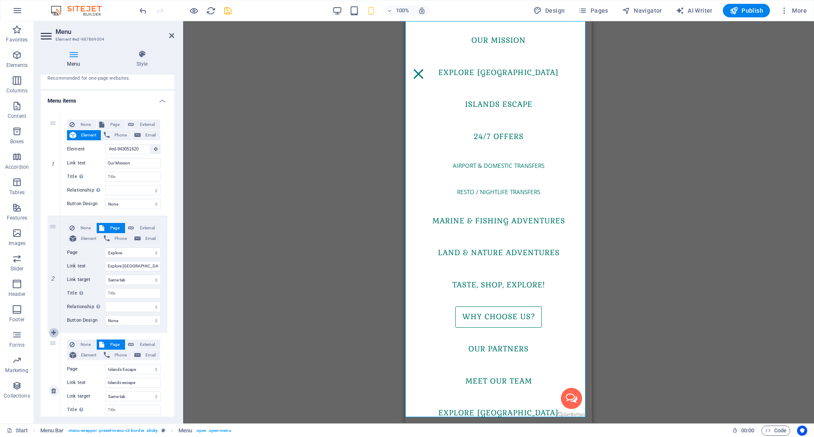
select select
select select "1"
type input "Meet Our Team"
select select
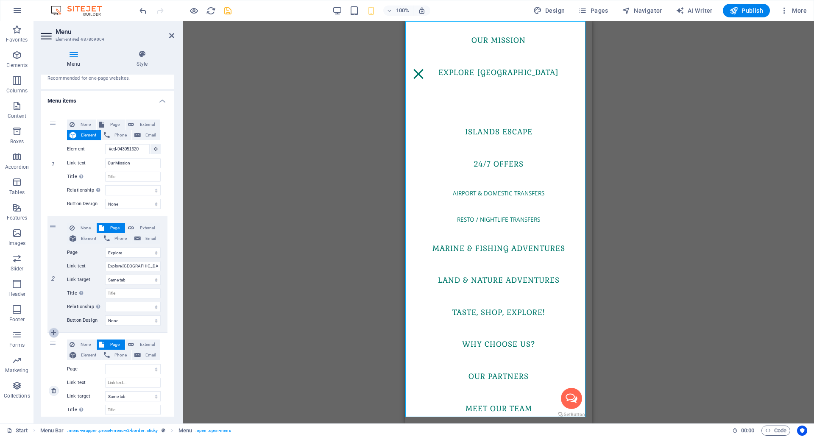
select select
drag, startPoint x: 55, startPoint y: 359, endPoint x: 88, endPoint y: 329, distance: 44.7
select select
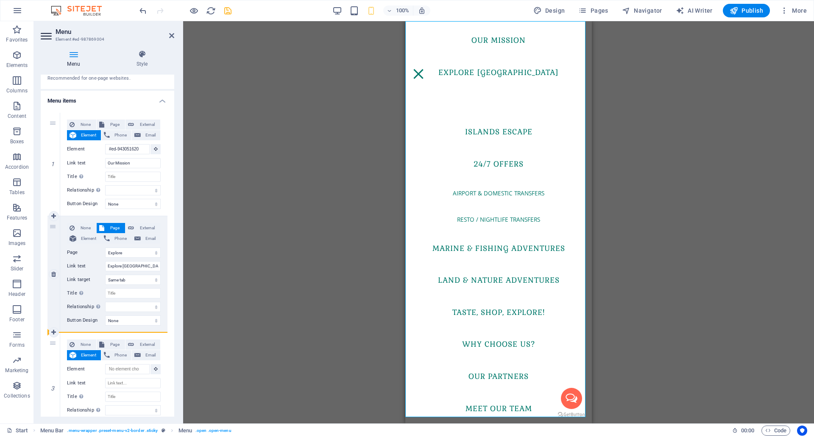
select select
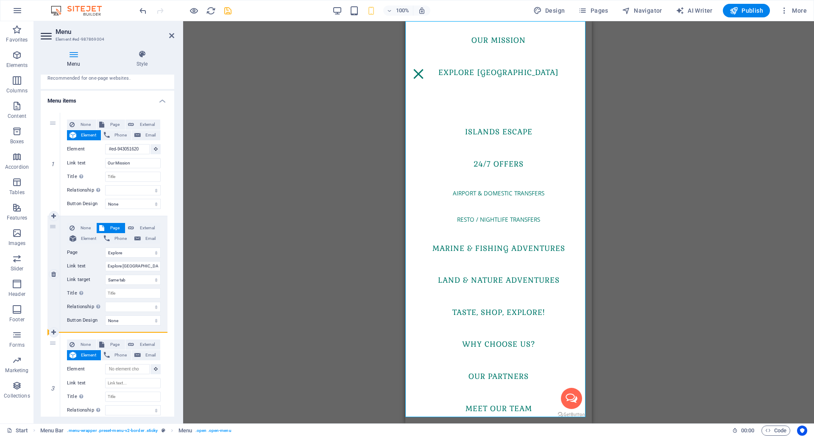
select select
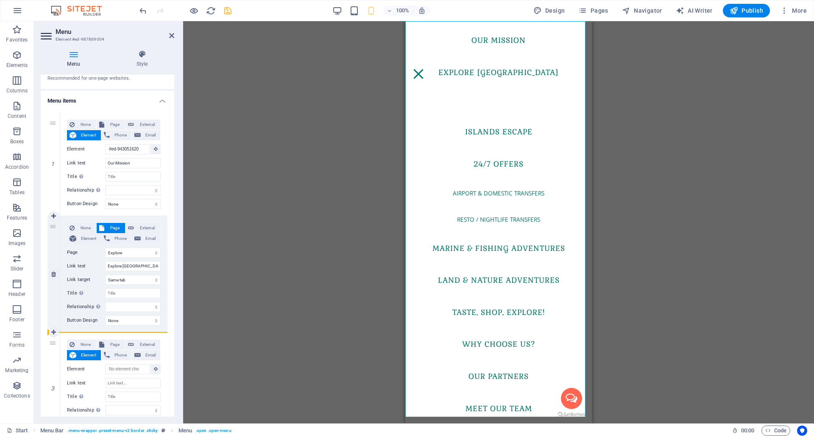
select select
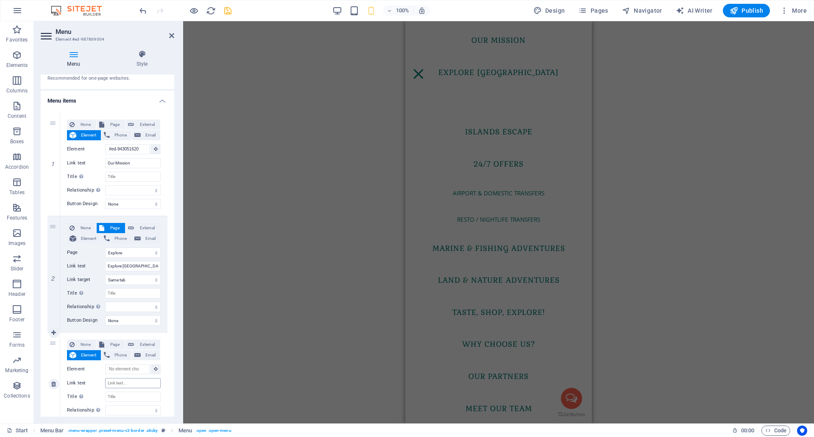
scroll to position [5891, 0]
click at [131, 382] on input "Link text" at bounding box center [133, 383] width 56 height 10
type input "He"
select select
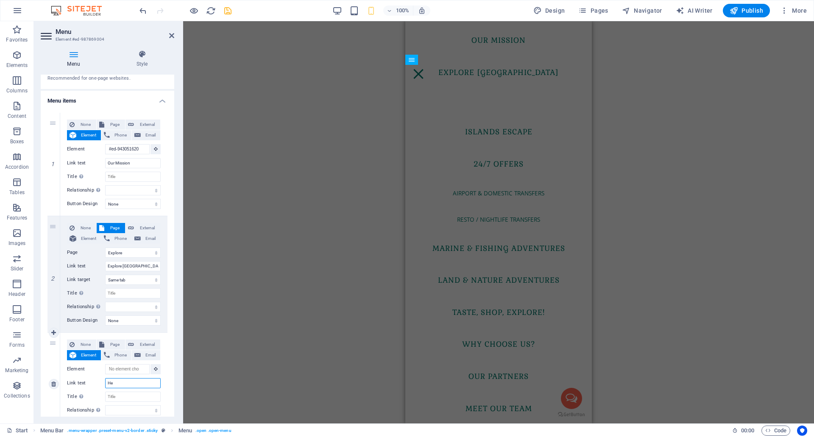
select select
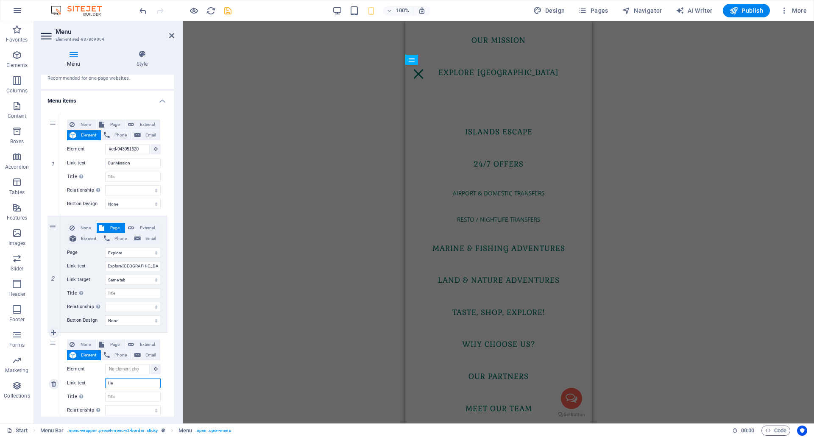
select select
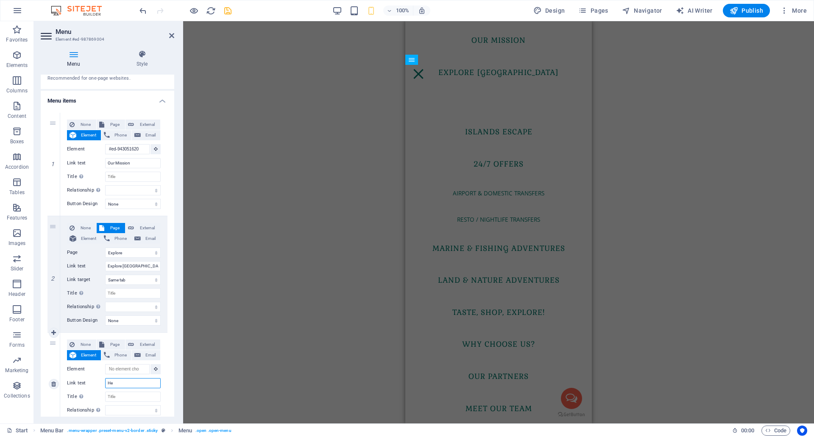
select select
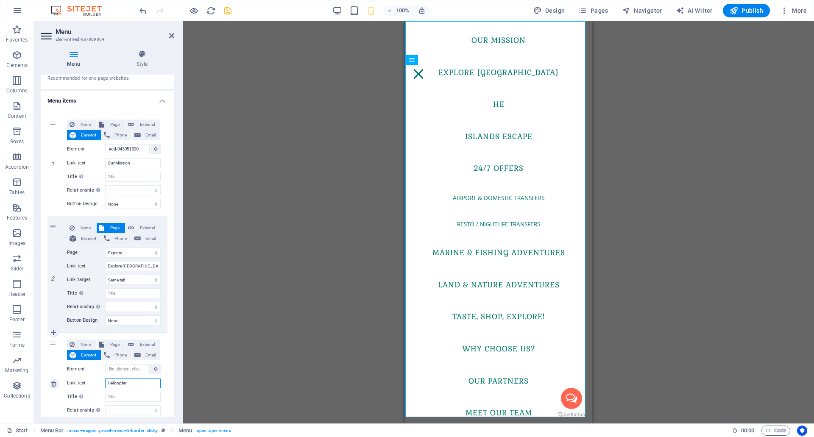
type input "Helicopter"
select select
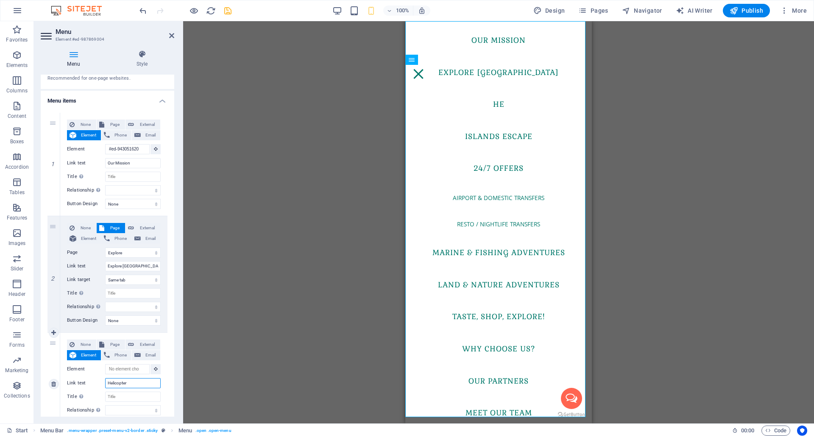
select select
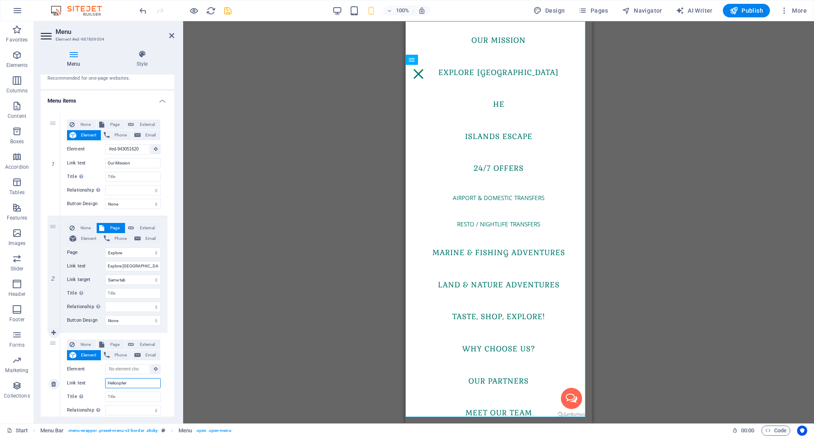
select select
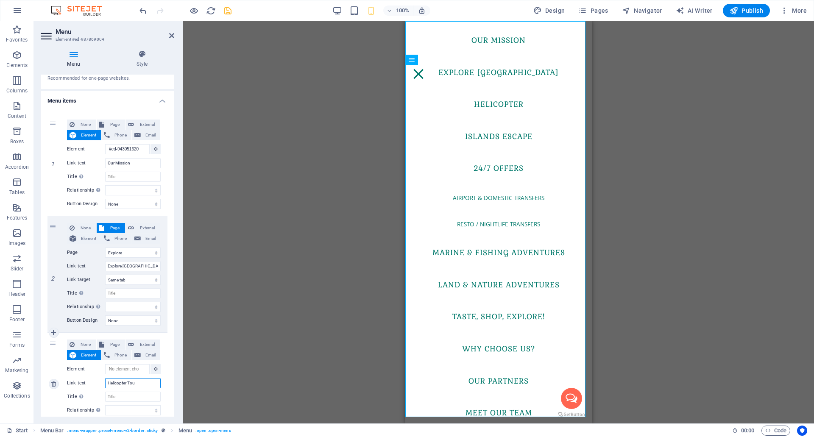
type input "Helicopter Tour"
select select
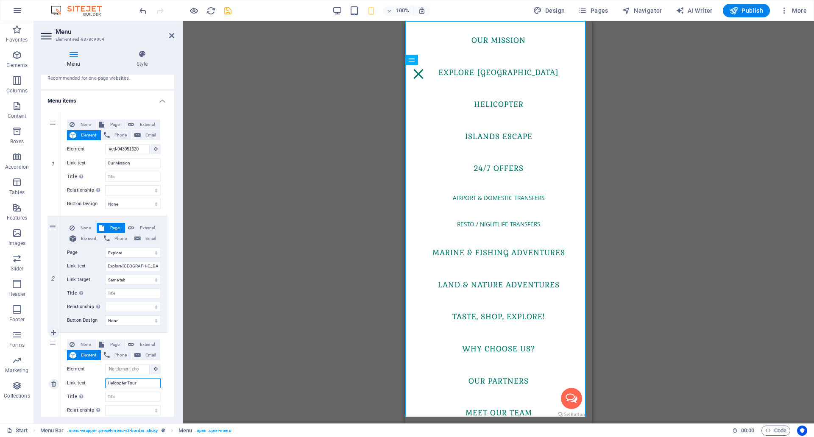
select select
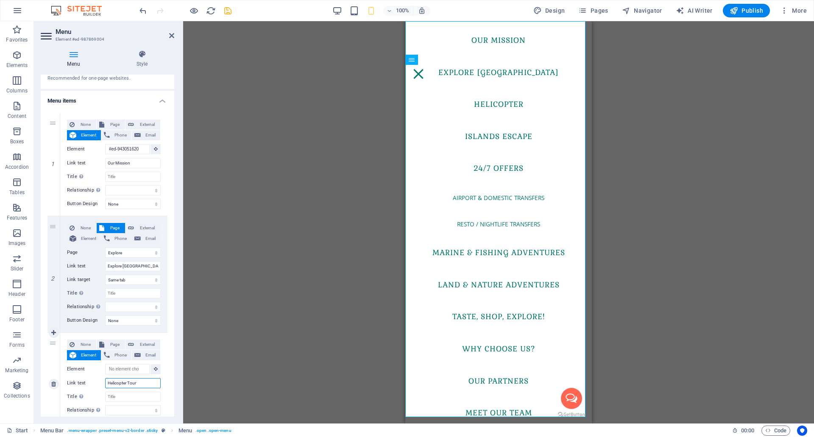
select select
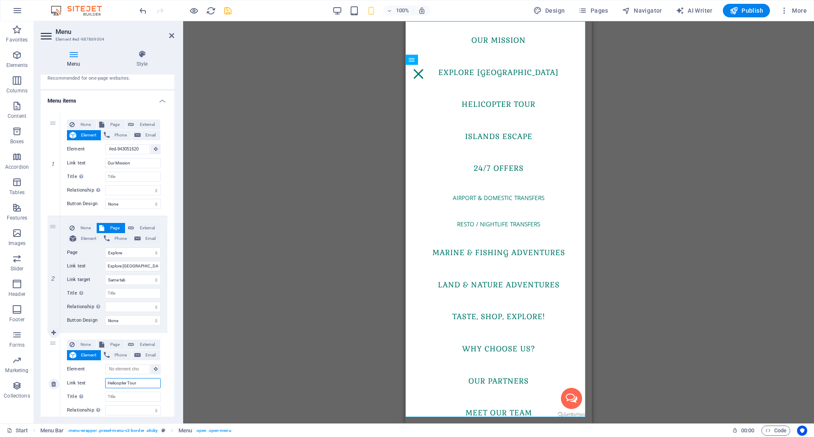
type input "Helicopter Tours"
select select
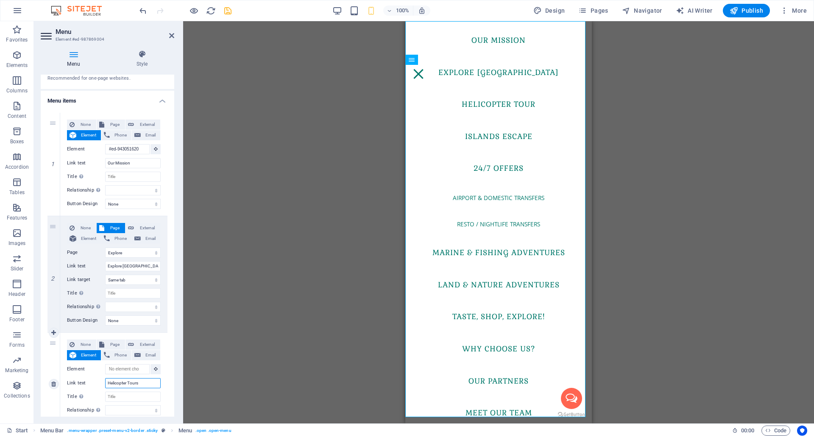
select select
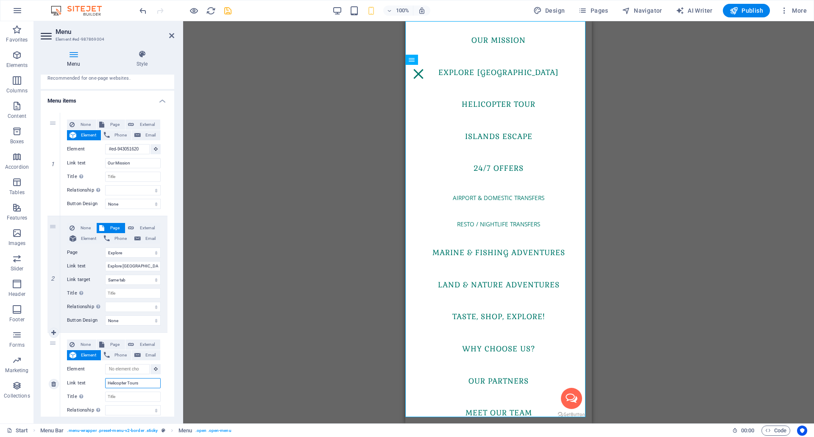
select select
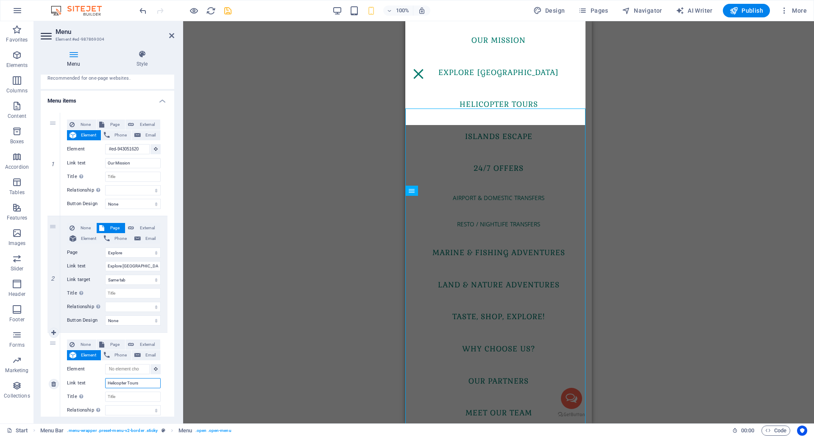
scroll to position [85, 0]
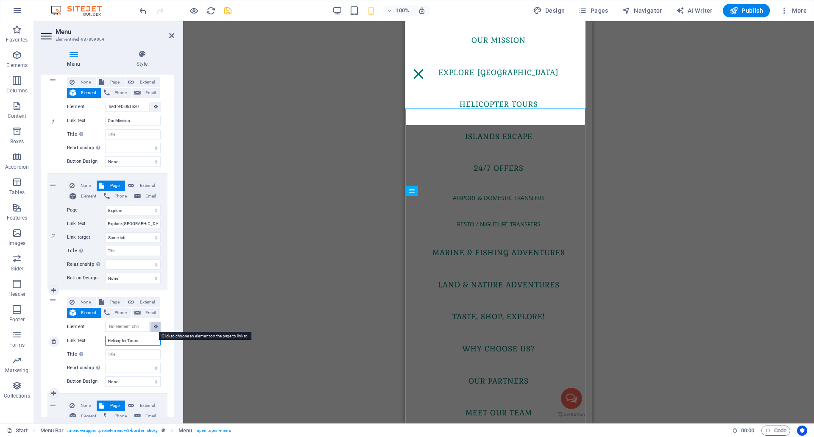
type input "Helicopter Tours"
click at [155, 326] on icon at bounding box center [156, 326] width 4 height 4
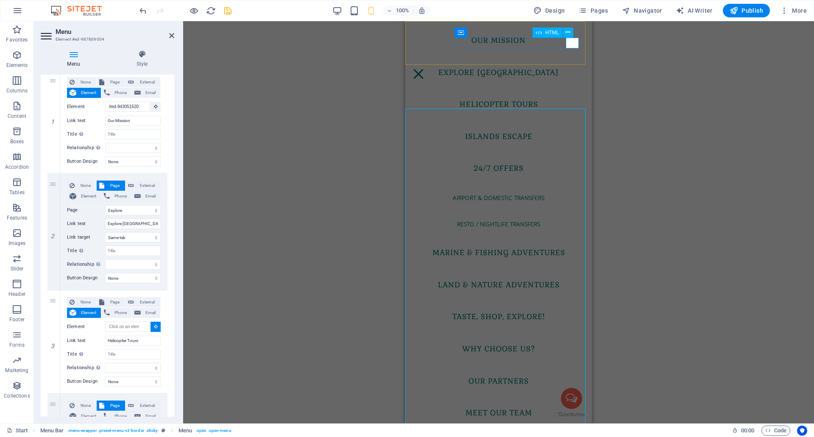
click at [425, 69] on div "Menu" at bounding box center [418, 74] width 13 height 11
select select
type input "#ed-987869013"
select select
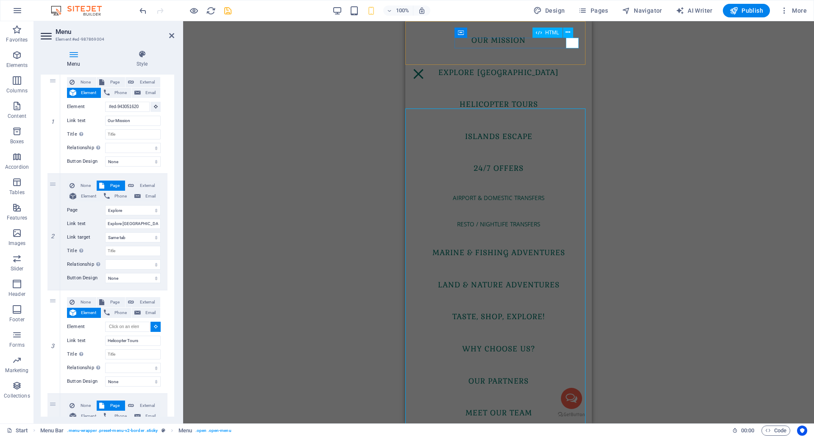
select select
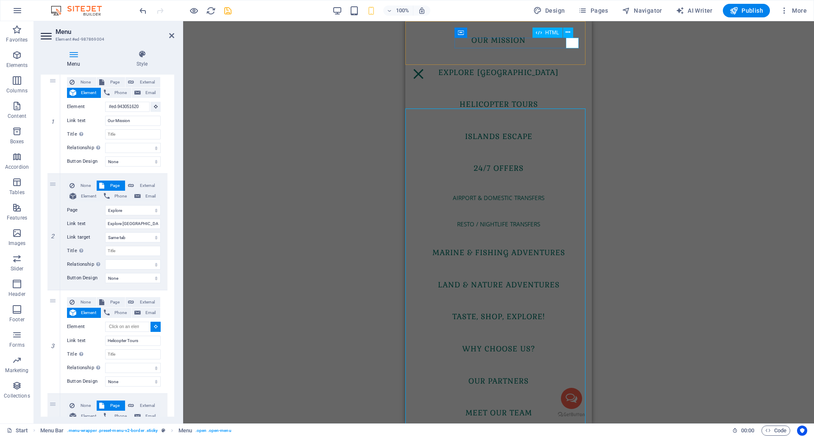
select select
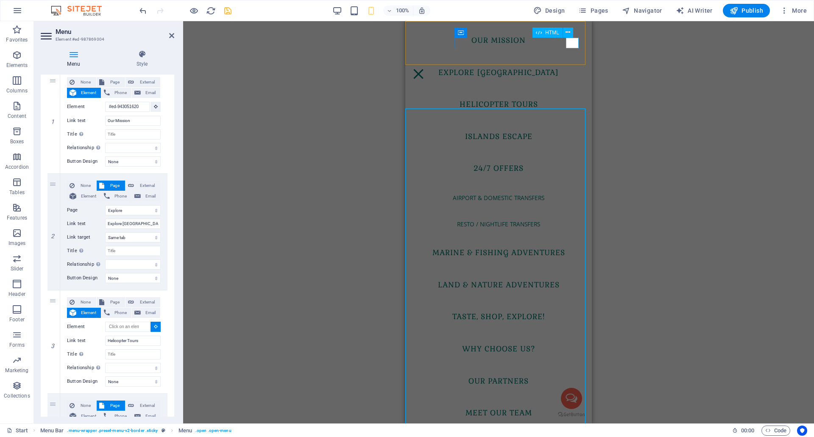
select select
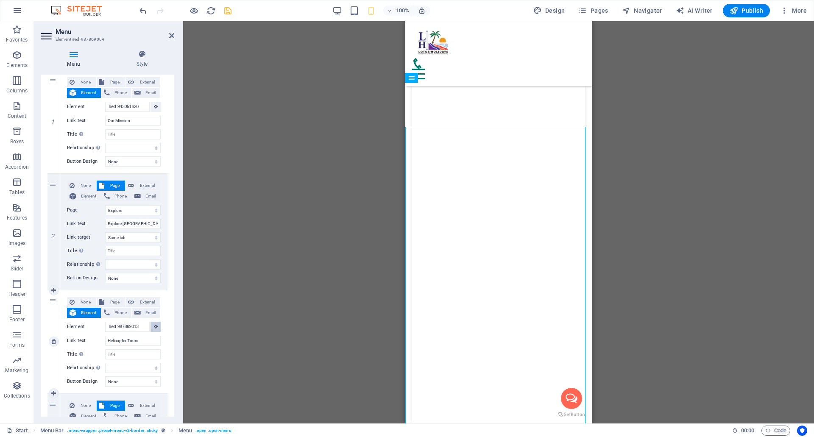
scroll to position [5970, 0]
click at [154, 326] on icon at bounding box center [156, 326] width 4 height 4
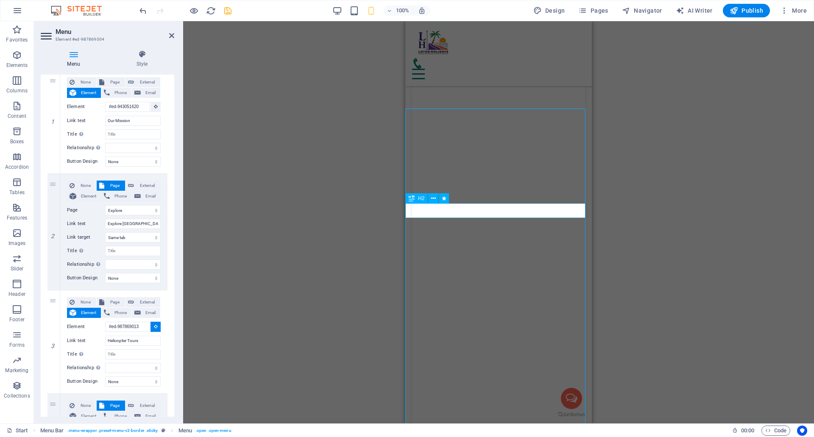
select select
type input "#ed-997910401"
select select
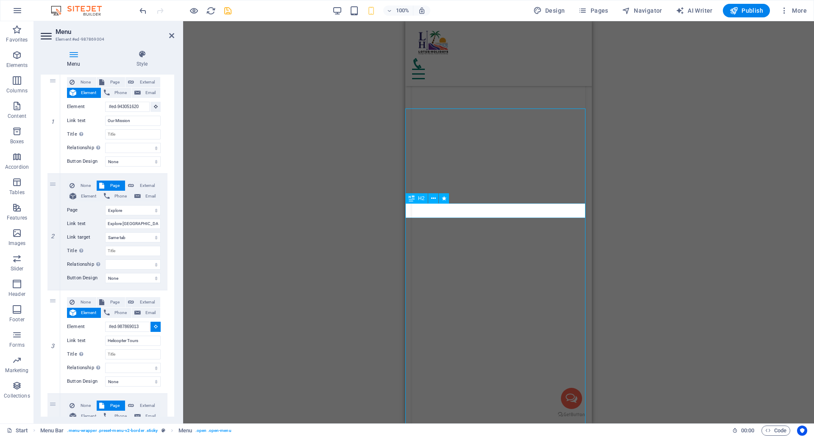
select select
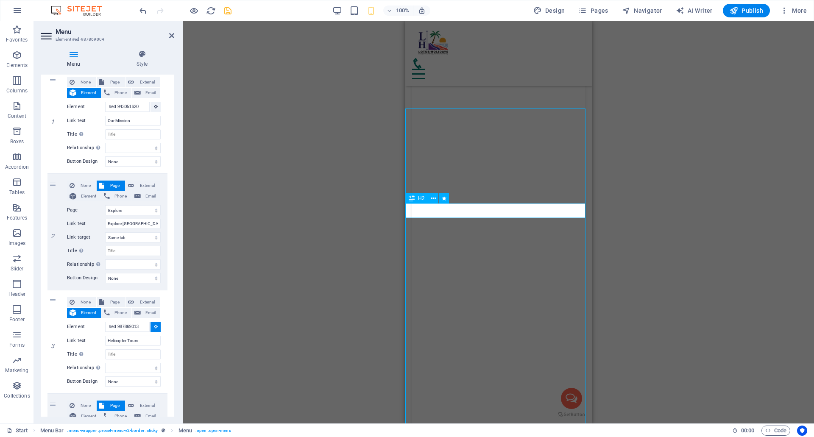
select select
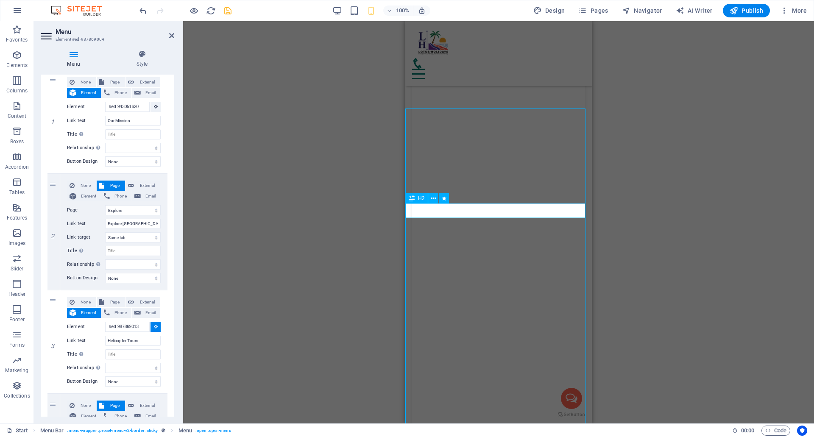
select select
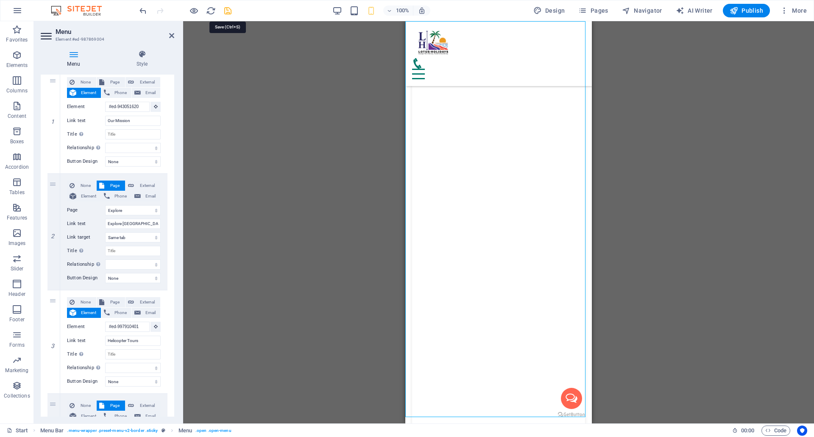
click at [228, 13] on icon "save" at bounding box center [228, 11] width 10 height 10
checkbox input "false"
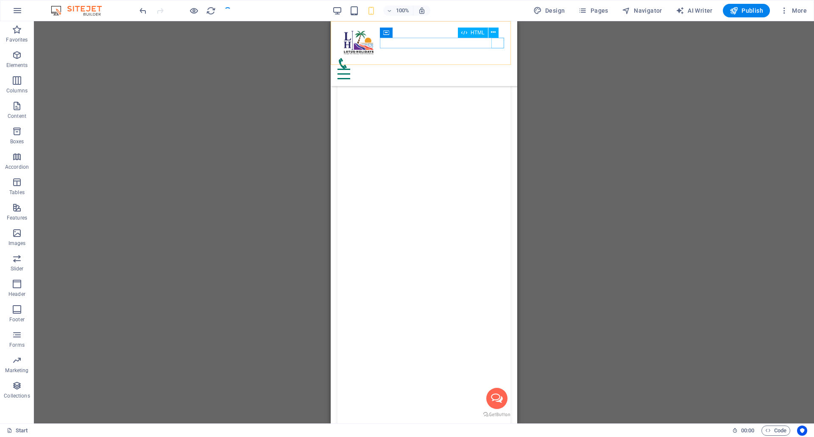
click at [500, 69] on div "Menu" at bounding box center [423, 74] width 173 height 11
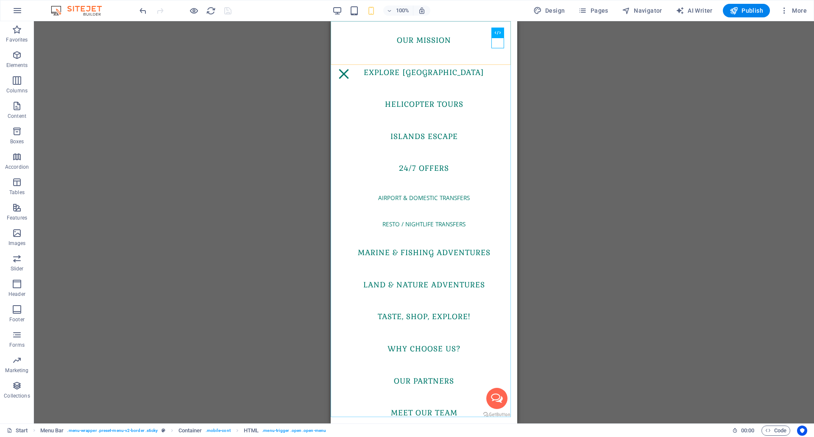
click at [424, 103] on nav "Our Mission Explore Mauritius Helicopter Tours Islands escape 24/7 offers Airpo…" at bounding box center [424, 222] width 186 height 402
select select "2"
select select
select select "3"
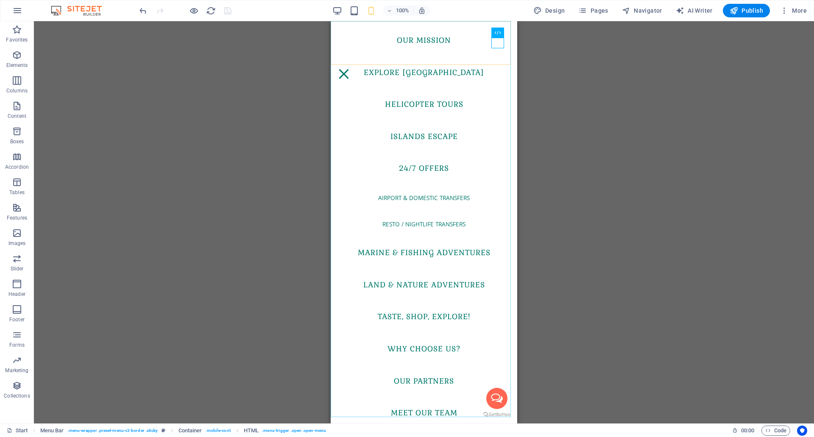
select select
select select "4"
select select
select select "5"
select select
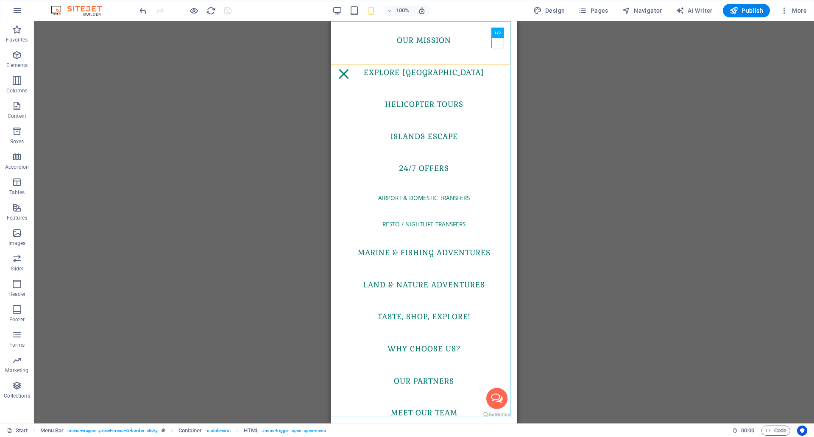
select select "6"
select select
select select "1"
select select
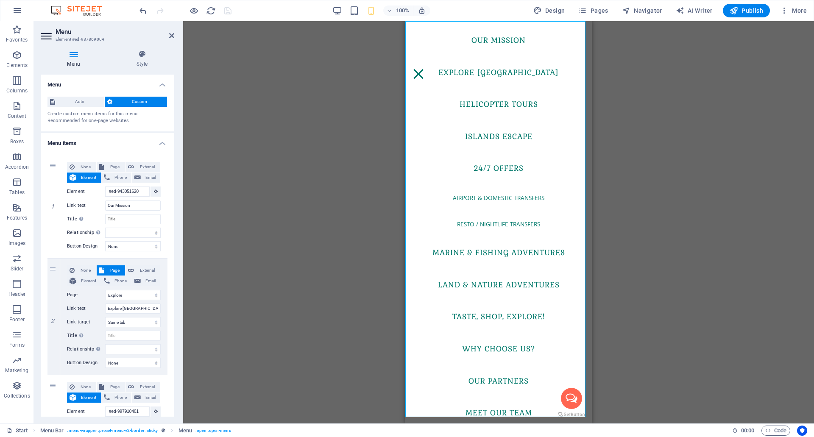
click at [118, 101] on span "Custom" at bounding box center [140, 102] width 50 height 10
click at [164, 145] on h4 "Menu items" at bounding box center [107, 140] width 133 height 15
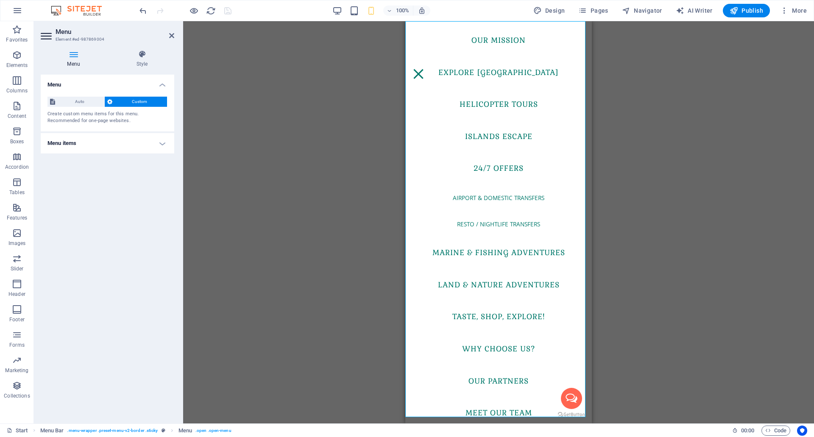
click at [164, 145] on h4 "Menu items" at bounding box center [107, 143] width 133 height 20
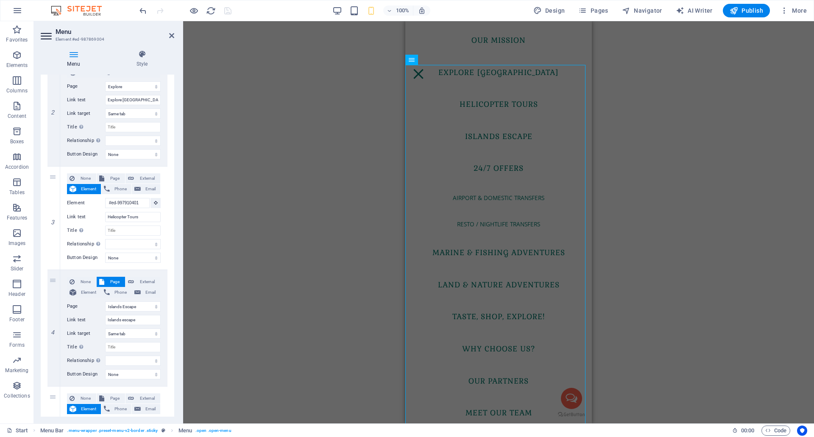
scroll to position [212, 0]
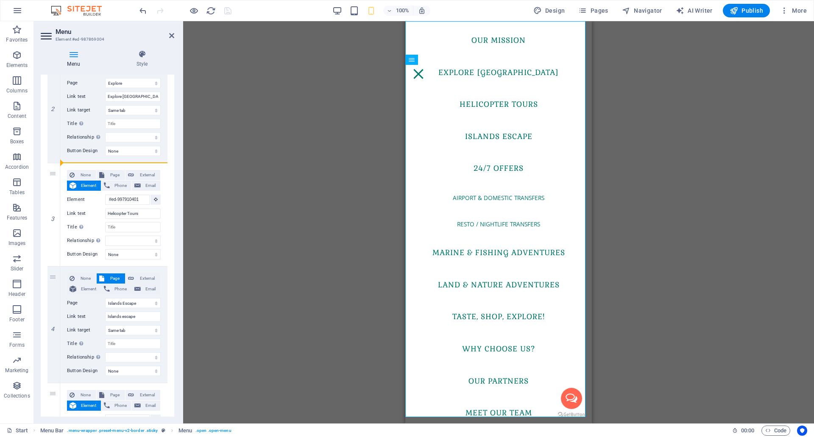
drag, startPoint x: 52, startPoint y: 188, endPoint x: 167, endPoint y: 125, distance: 130.3
select select
select select "3"
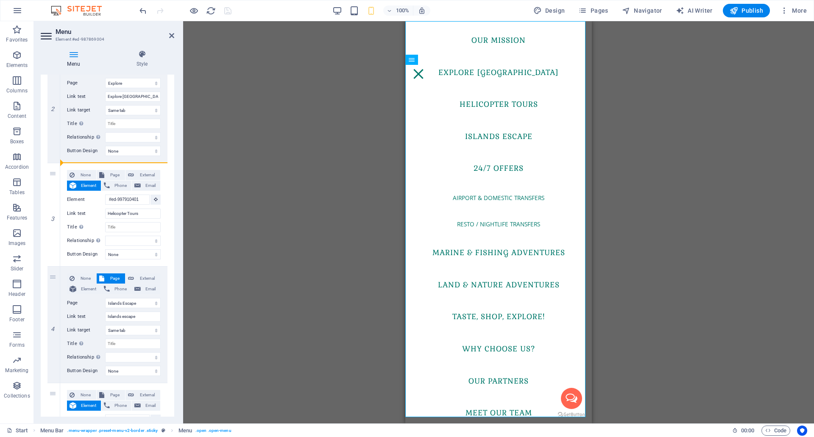
type input "Islands escape"
select select
type input "#ed-943051347"
type input "24/7 offers"
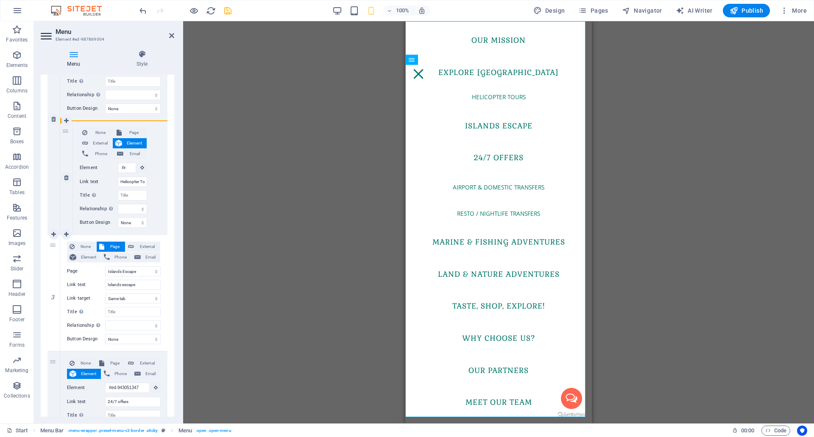
scroll to position [170, 0]
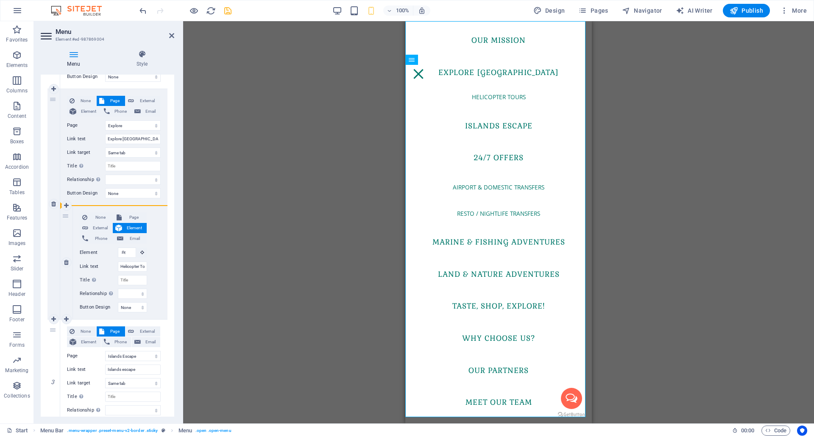
drag, startPoint x: 53, startPoint y: 228, endPoint x: 136, endPoint y: 209, distance: 84.6
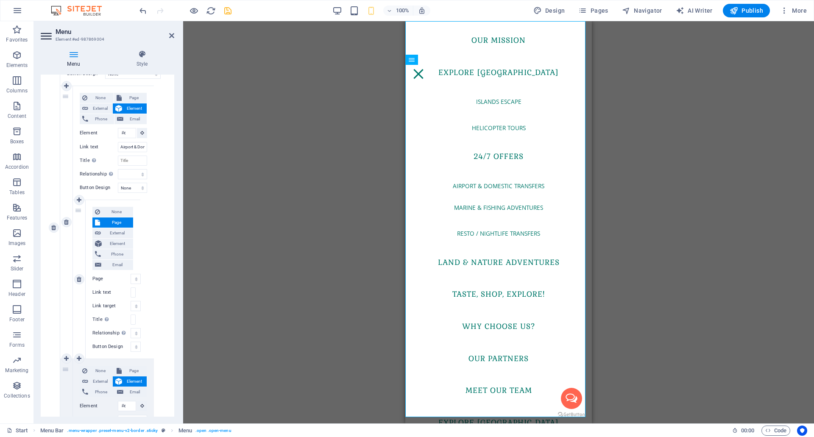
scroll to position [618, 0]
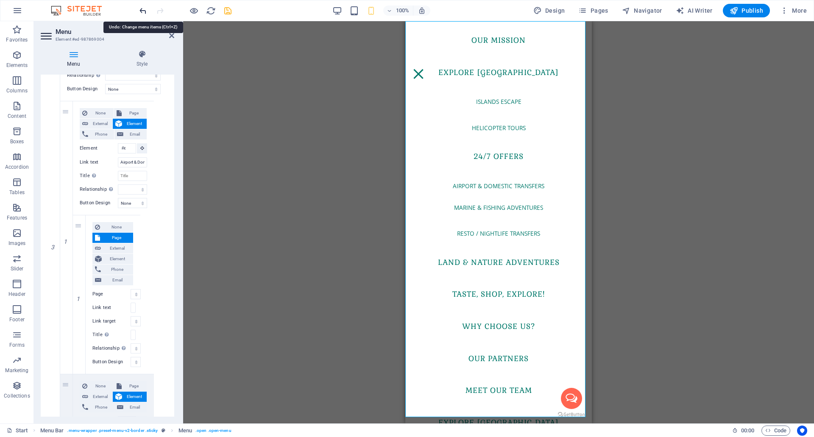
click at [146, 11] on icon "undo" at bounding box center [143, 11] width 10 height 10
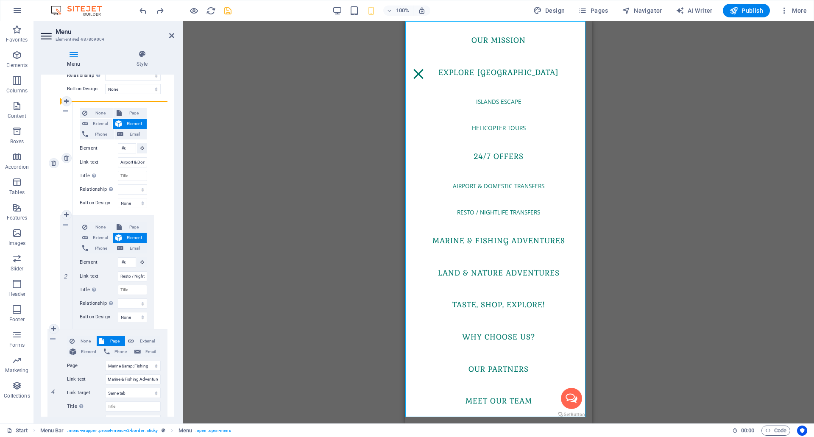
drag, startPoint x: 51, startPoint y: 346, endPoint x: 137, endPoint y: 103, distance: 257.1
click at [137, 103] on div "1 None Page External Element Phone Email Page Start Meet the Team Explore Mauri…" at bounding box center [107, 328] width 120 height 1582
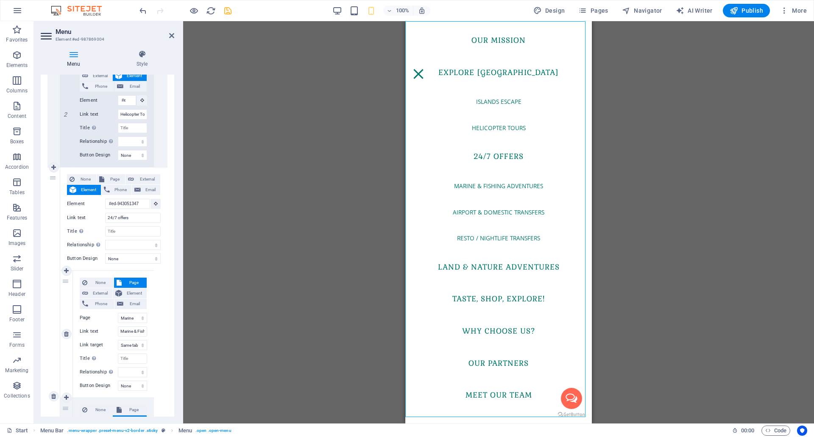
scroll to position [5882, 0]
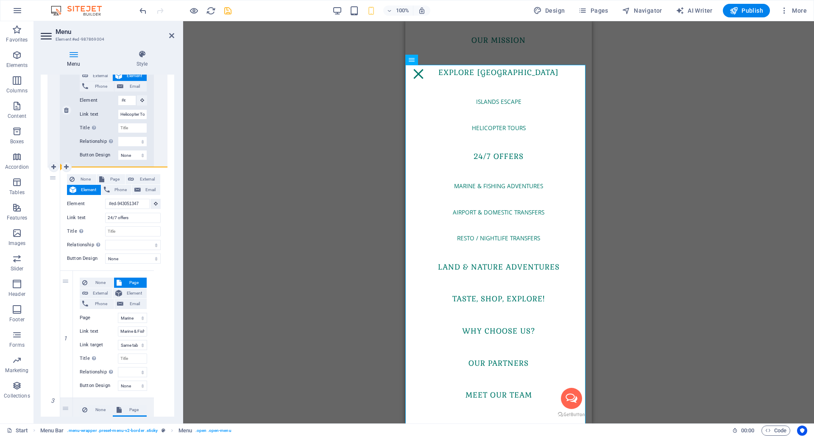
drag, startPoint x: 66, startPoint y: 292, endPoint x: 80, endPoint y: 164, distance: 129.6
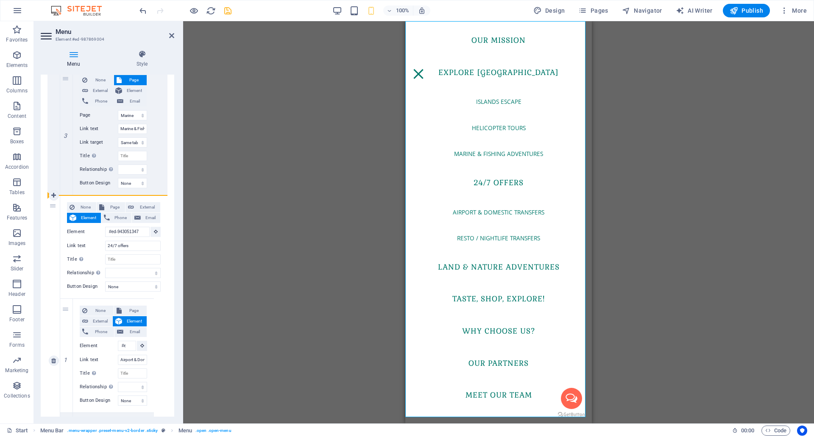
scroll to position [534, 0]
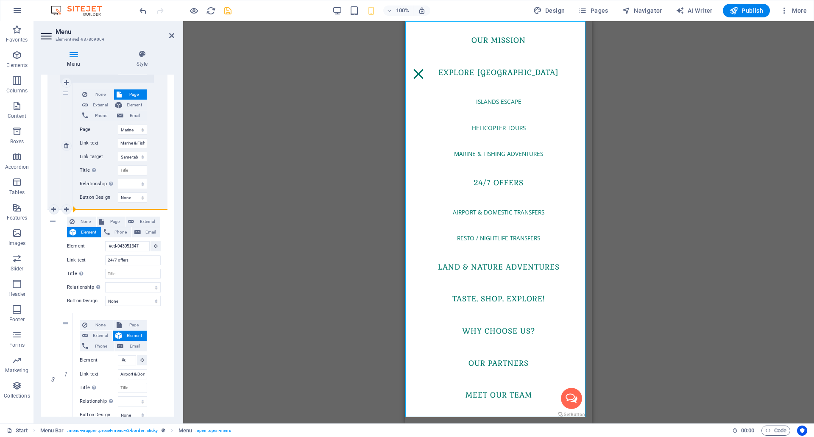
drag, startPoint x: 52, startPoint y: 310, endPoint x: 141, endPoint y: 207, distance: 136.4
click at [141, 207] on div "1 None Page External Element Phone Email Page Start Meet the Team Explore Mauri…" at bounding box center [107, 418] width 120 height 1593
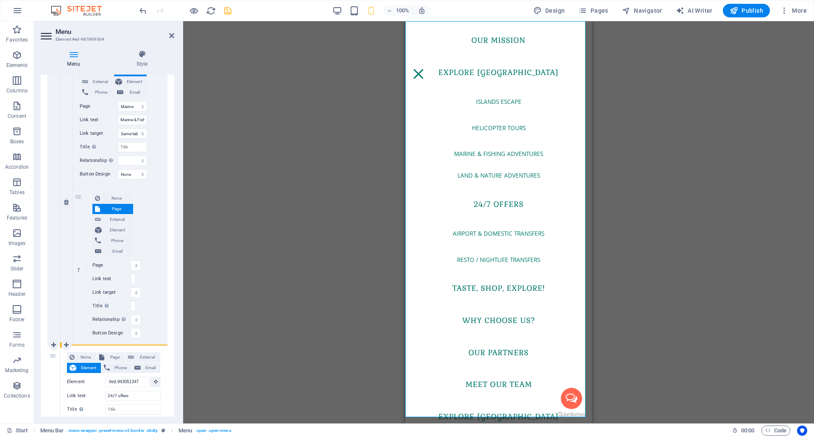
scroll to position [549, 0]
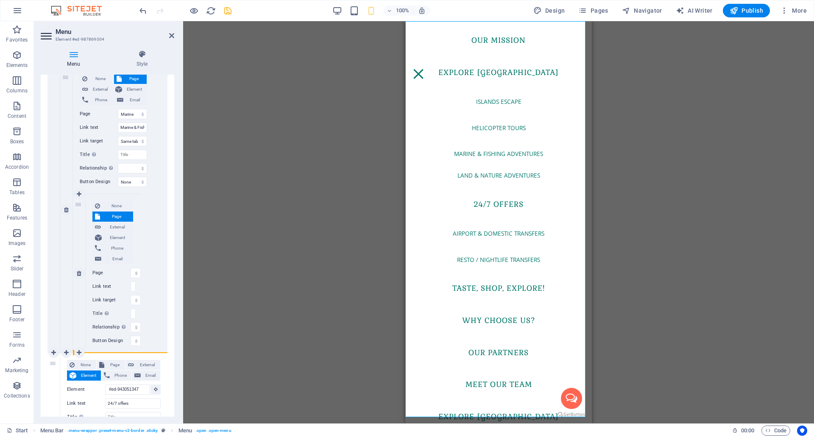
drag, startPoint x: 52, startPoint y: 331, endPoint x: 97, endPoint y: 350, distance: 48.6
click at [97, 350] on div "1 None Page External Element Phone Email Page Start Meet the Team Explore Mauri…" at bounding box center [107, 423] width 120 height 1635
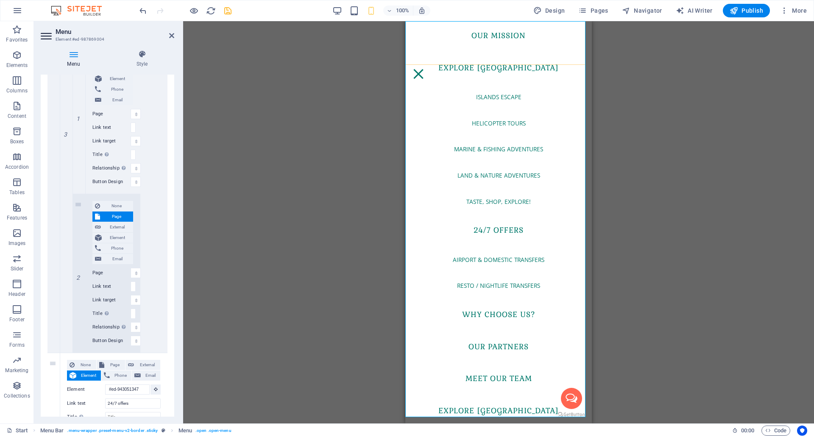
scroll to position [11, 0]
click at [228, 11] on icon "save" at bounding box center [228, 11] width 10 height 10
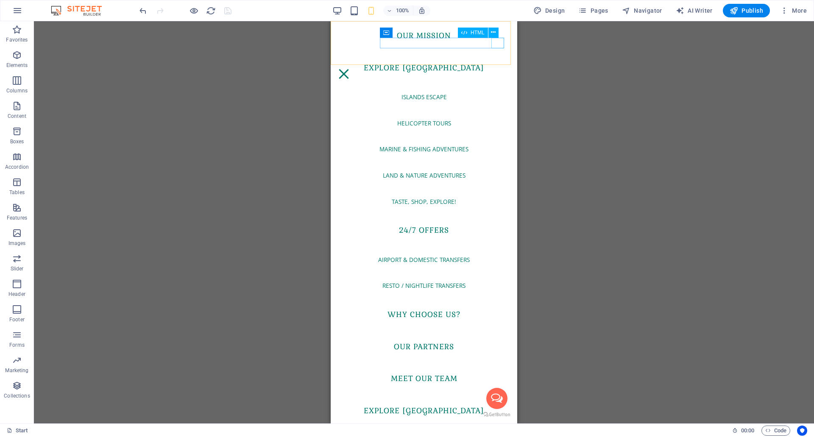
click at [350, 69] on div "Menu" at bounding box center [343, 74] width 13 height 11
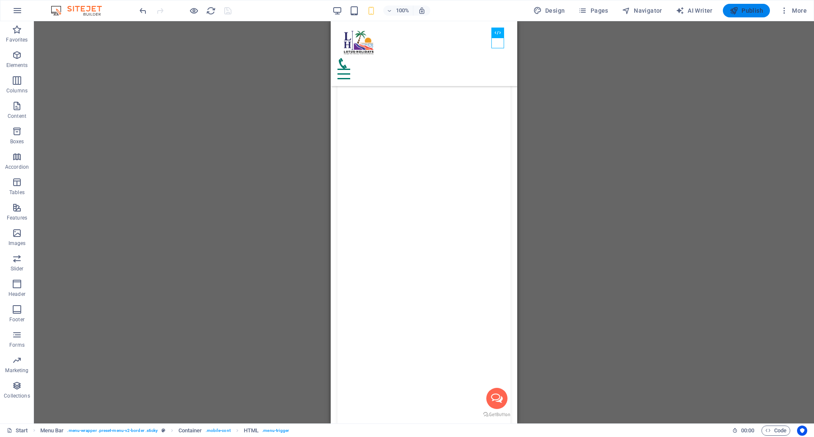
click at [751, 15] on button "Publish" at bounding box center [746, 11] width 47 height 14
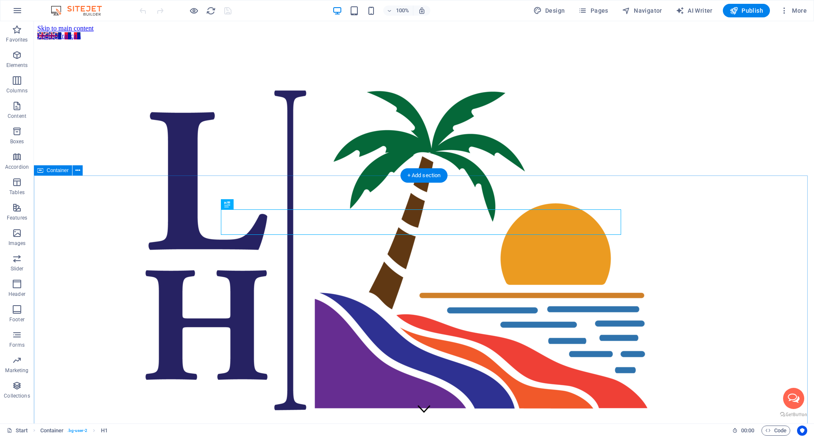
scroll to position [920, 0]
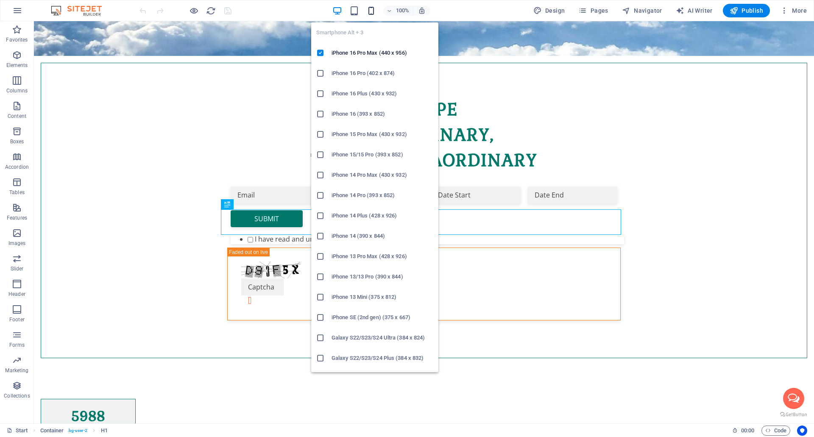
click at [370, 14] on icon "button" at bounding box center [371, 11] width 10 height 10
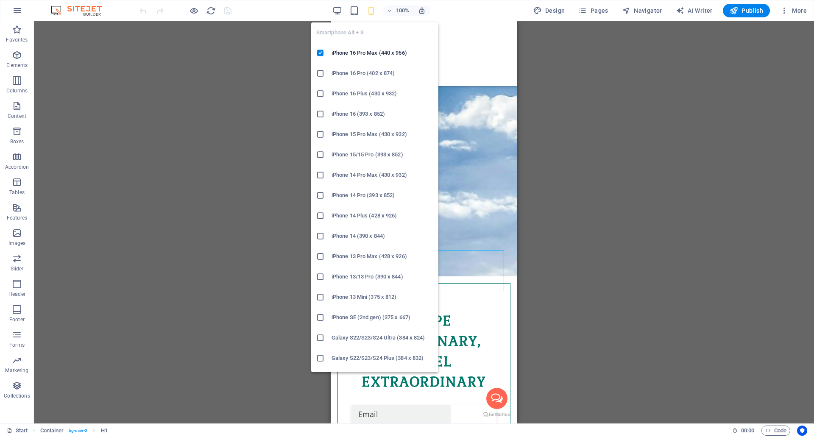
scroll to position [508, 0]
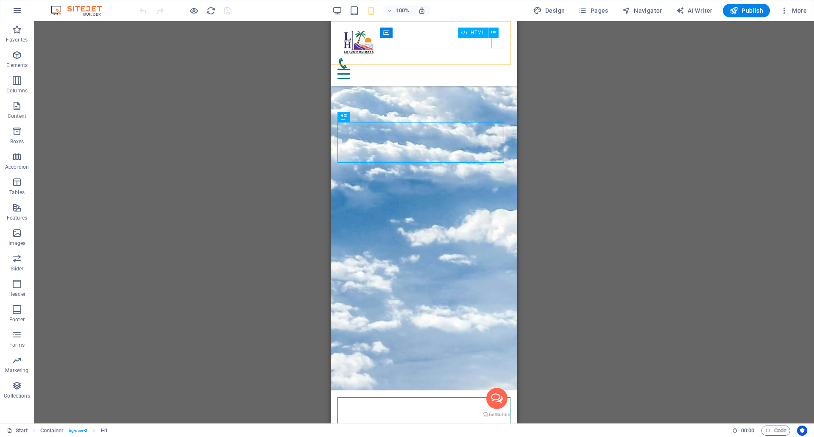
click at [501, 69] on div "Menu" at bounding box center [423, 74] width 173 height 11
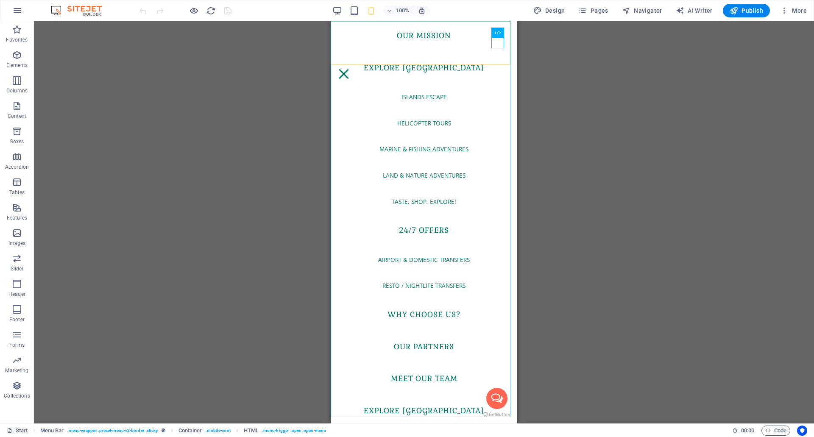
scroll to position [0, 0]
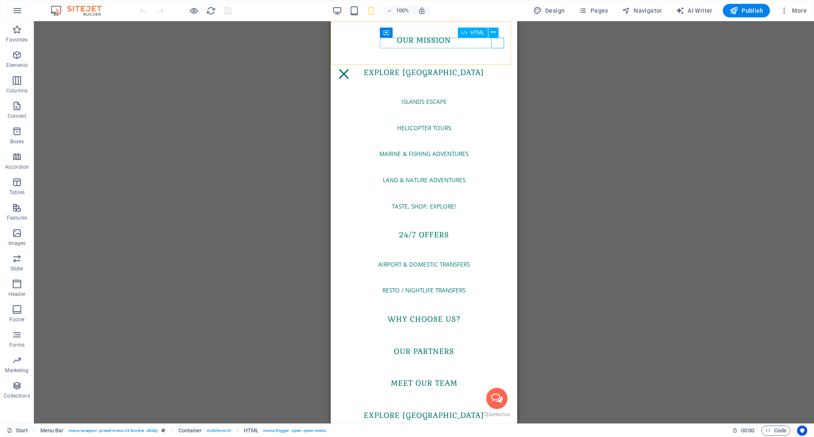
click at [350, 69] on div "Menu" at bounding box center [343, 74] width 13 height 11
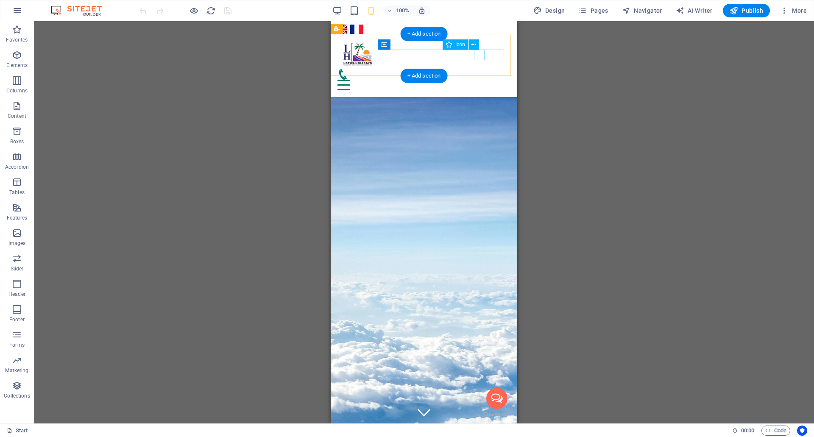
click at [478, 69] on figure at bounding box center [420, 74] width 166 height 11
select select "xMidYMid"
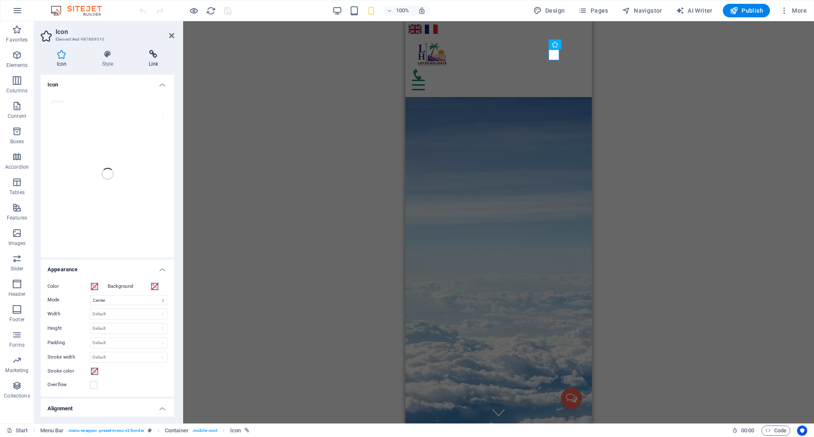
click at [153, 56] on icon at bounding box center [154, 54] width 42 height 8
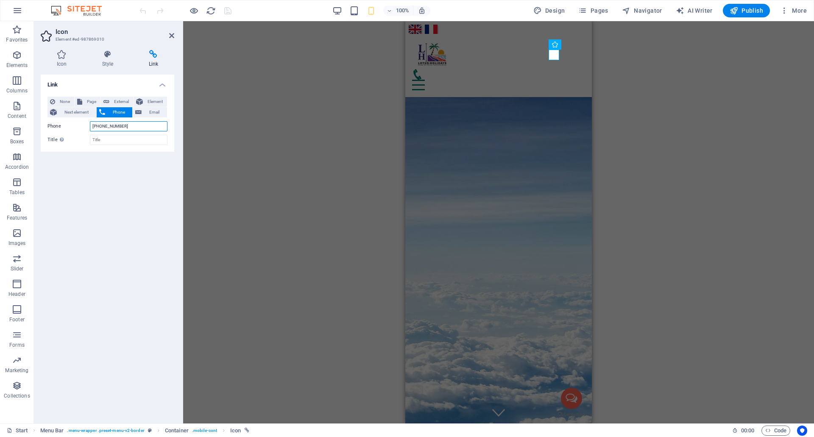
drag, startPoint x: 130, startPoint y: 122, endPoint x: 89, endPoint y: 127, distance: 41.4
click at [89, 127] on div "Phone [PHONE_NUMBER]" at bounding box center [107, 126] width 120 height 10
paste input "7595"
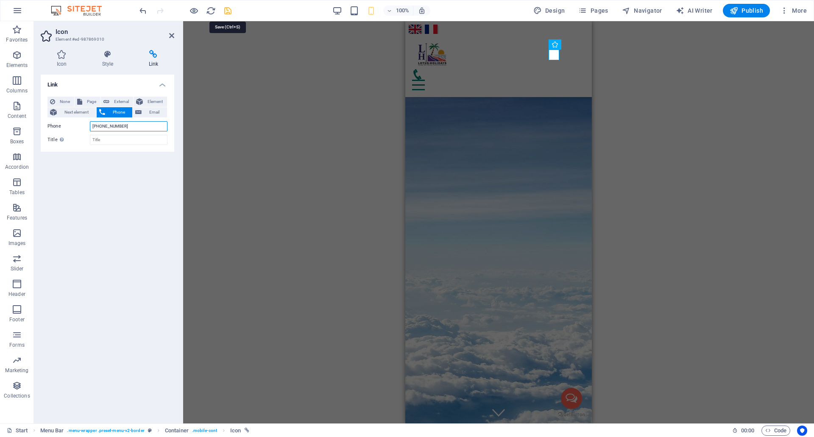
type input "[PHONE_NUMBER]"
click at [227, 12] on icon "save" at bounding box center [228, 11] width 10 height 10
checkbox input "false"
